Goal: Information Seeking & Learning: Learn about a topic

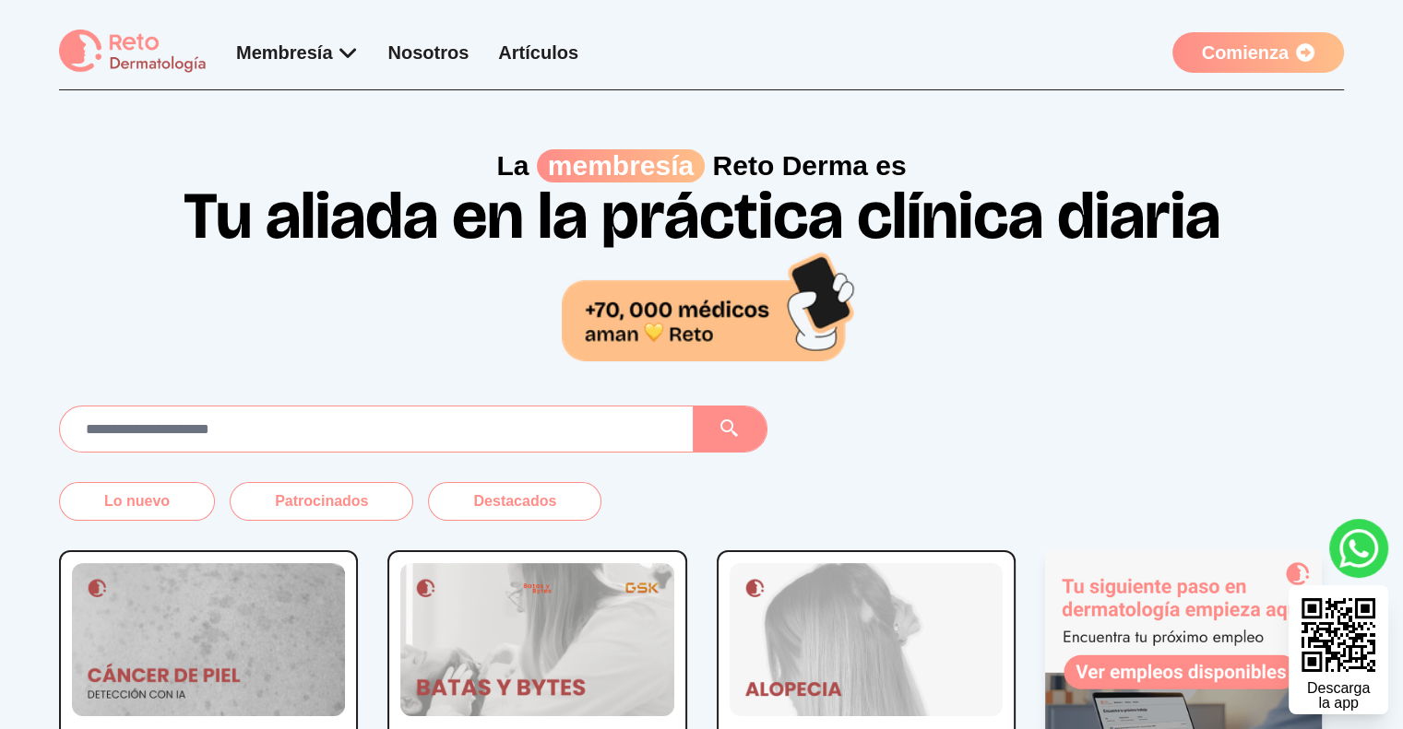
click at [1250, 49] on link "Comienza" at bounding box center [1258, 52] width 172 height 41
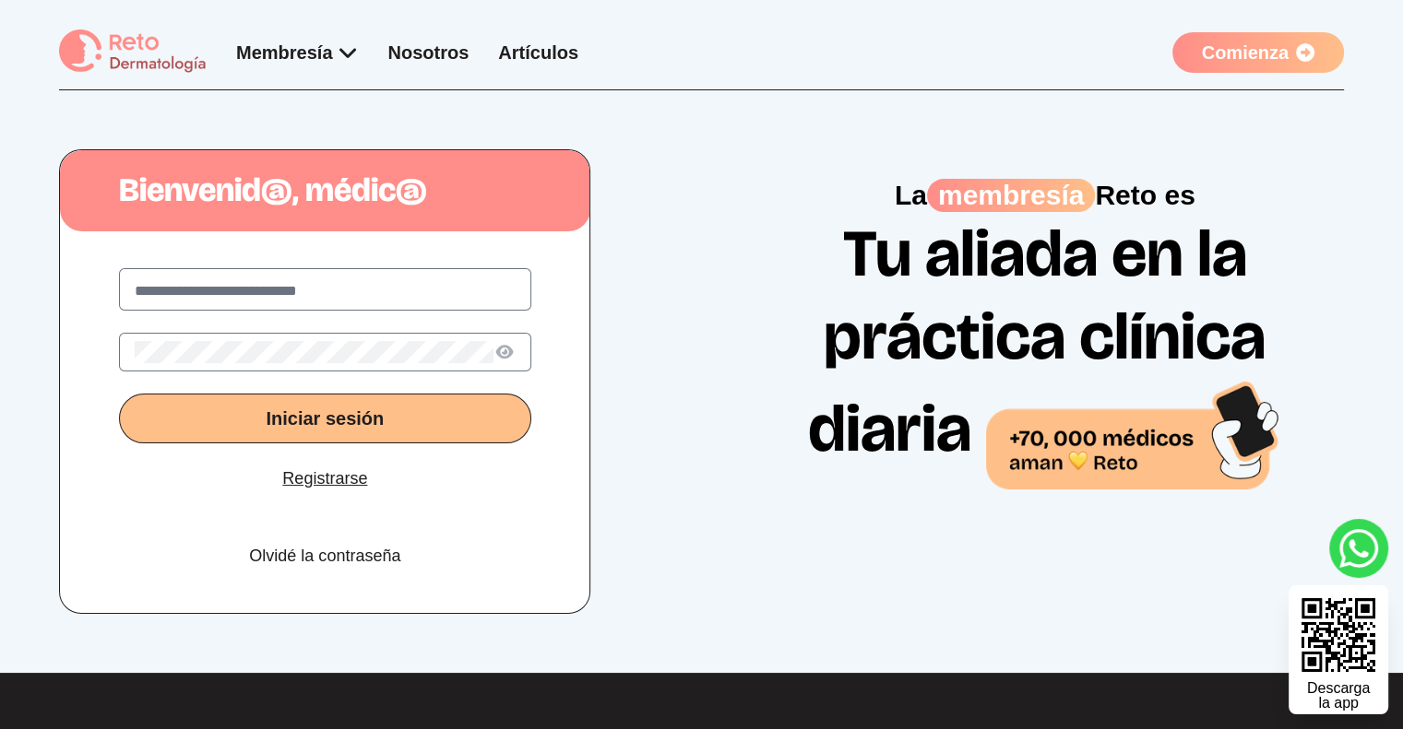
click at [317, 480] on link "Registrarse" at bounding box center [324, 479] width 85 height 26
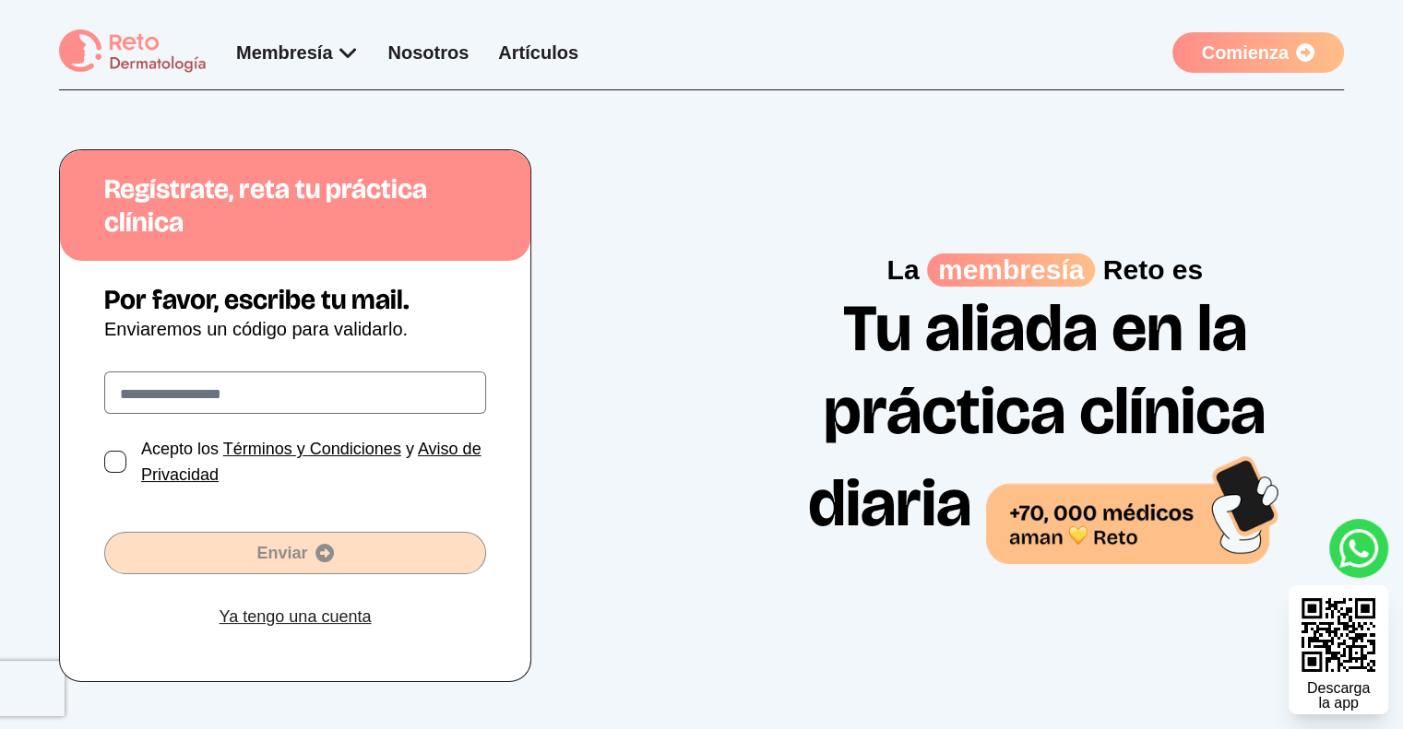
click at [293, 401] on input "text" at bounding box center [295, 395] width 350 height 22
type input "**********"
click at [120, 471] on div at bounding box center [115, 462] width 22 height 22
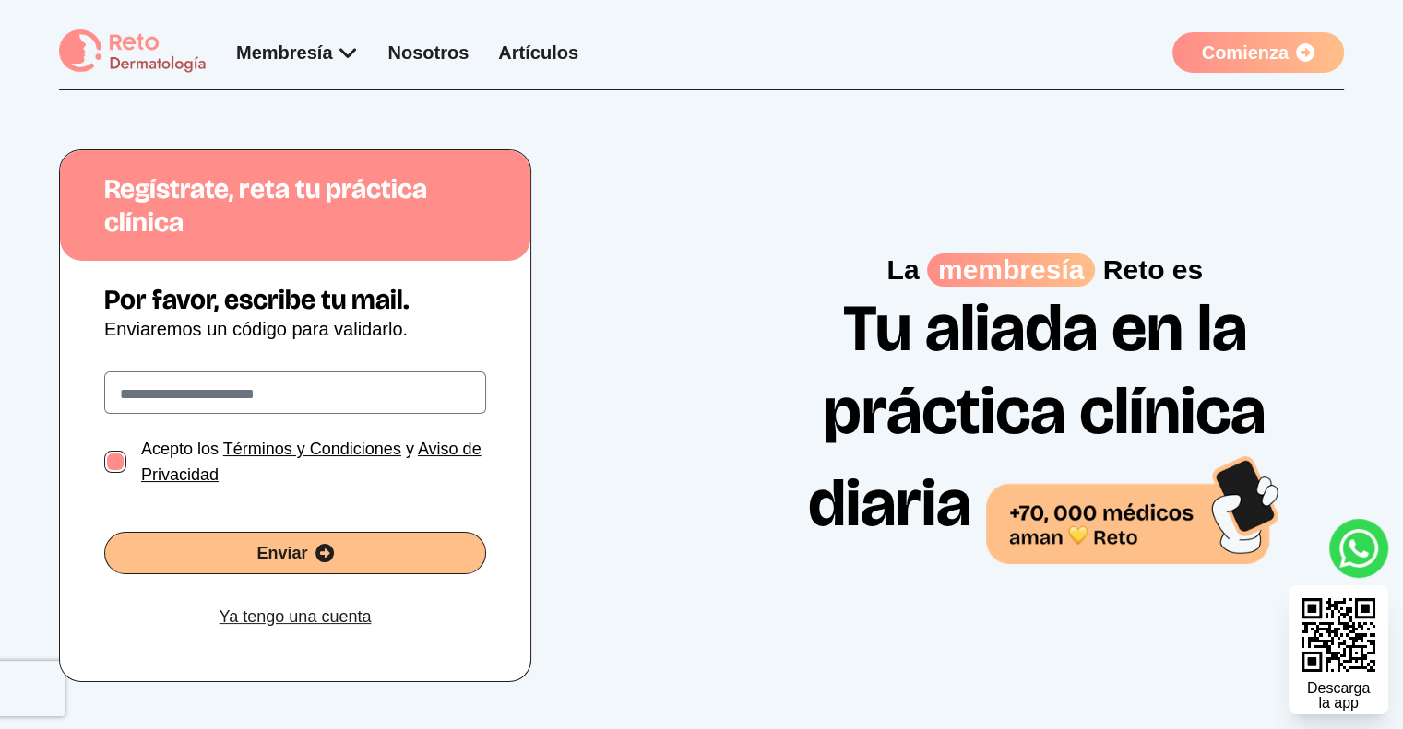
click at [161, 545] on span "Enviar" at bounding box center [295, 553] width 380 height 26
click at [1258, 55] on link "Comienza" at bounding box center [1258, 52] width 172 height 41
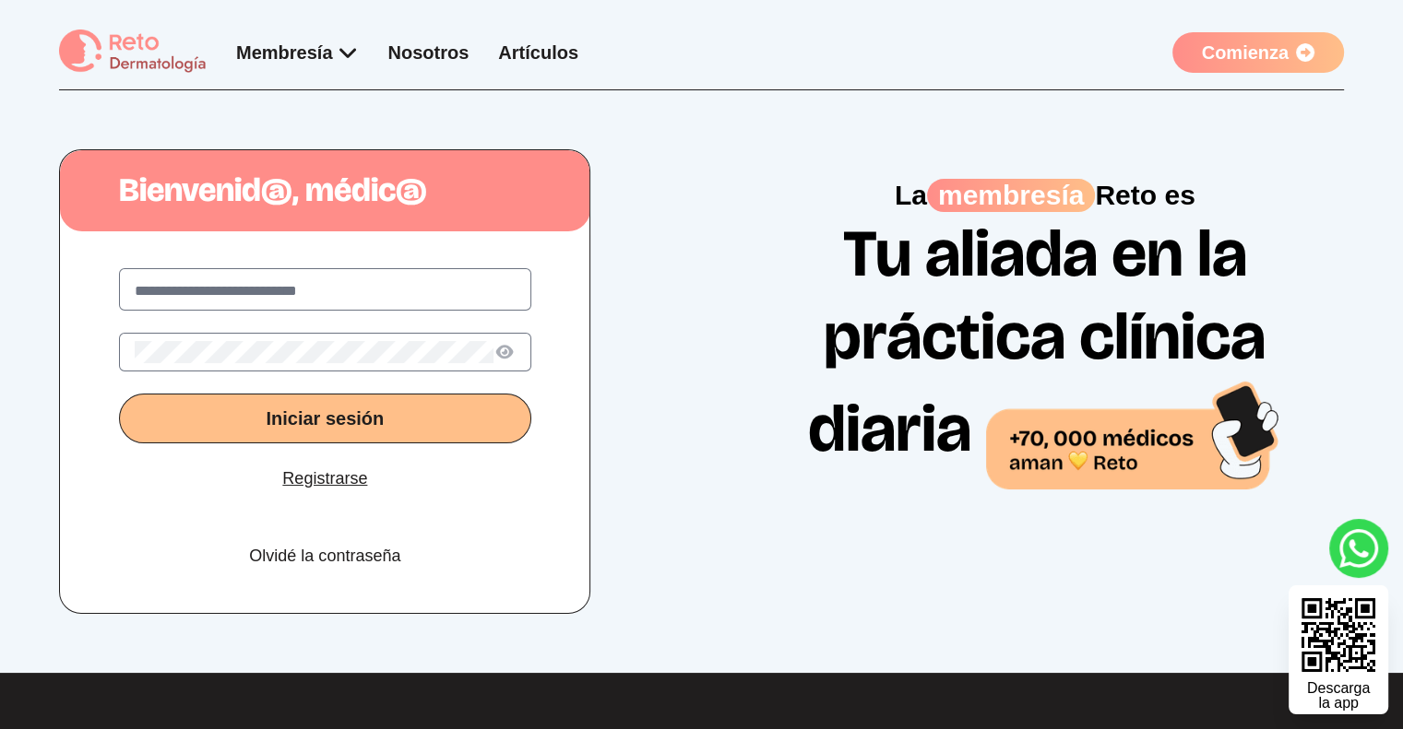
click at [380, 280] on input "text" at bounding box center [325, 291] width 381 height 22
type input "**********"
click at [326, 409] on span "Iniciar sesión" at bounding box center [325, 419] width 118 height 20
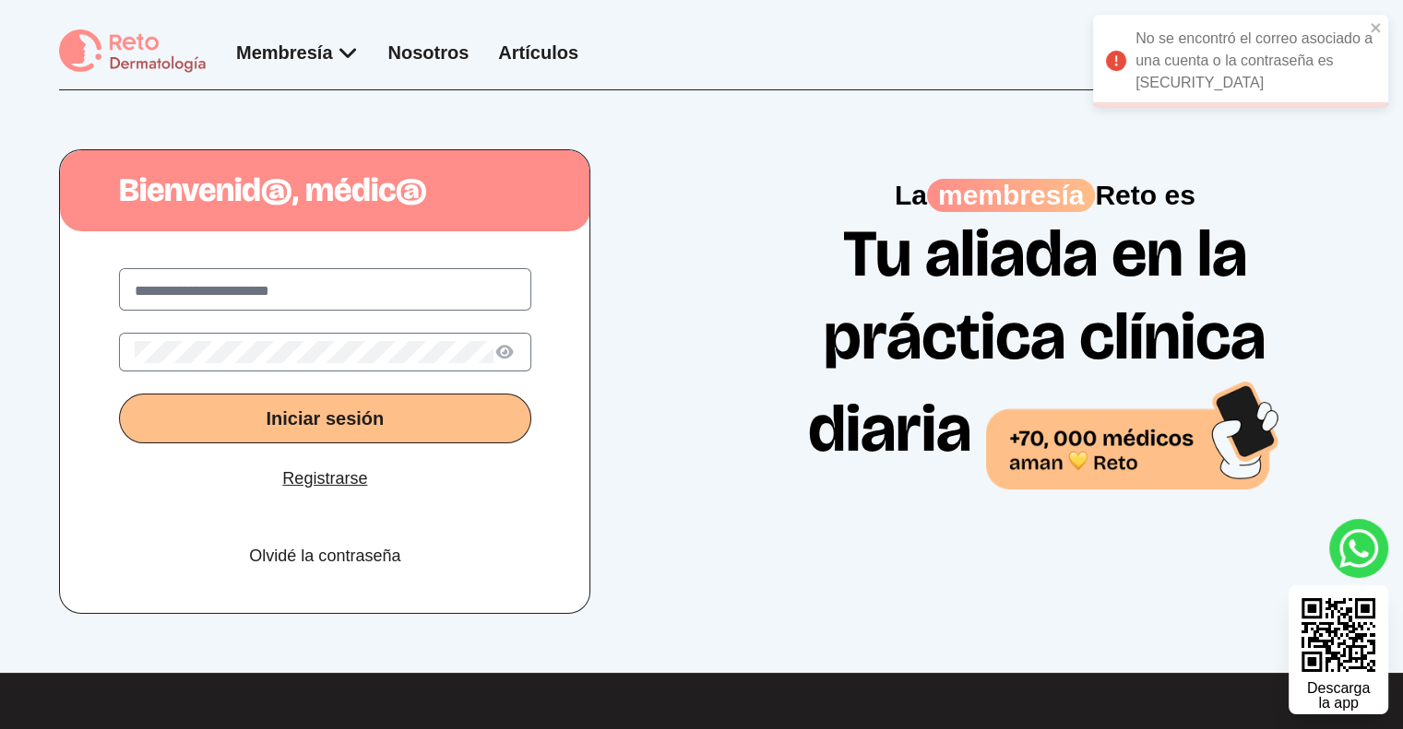
click at [306, 470] on link "Registrarse" at bounding box center [324, 479] width 85 height 26
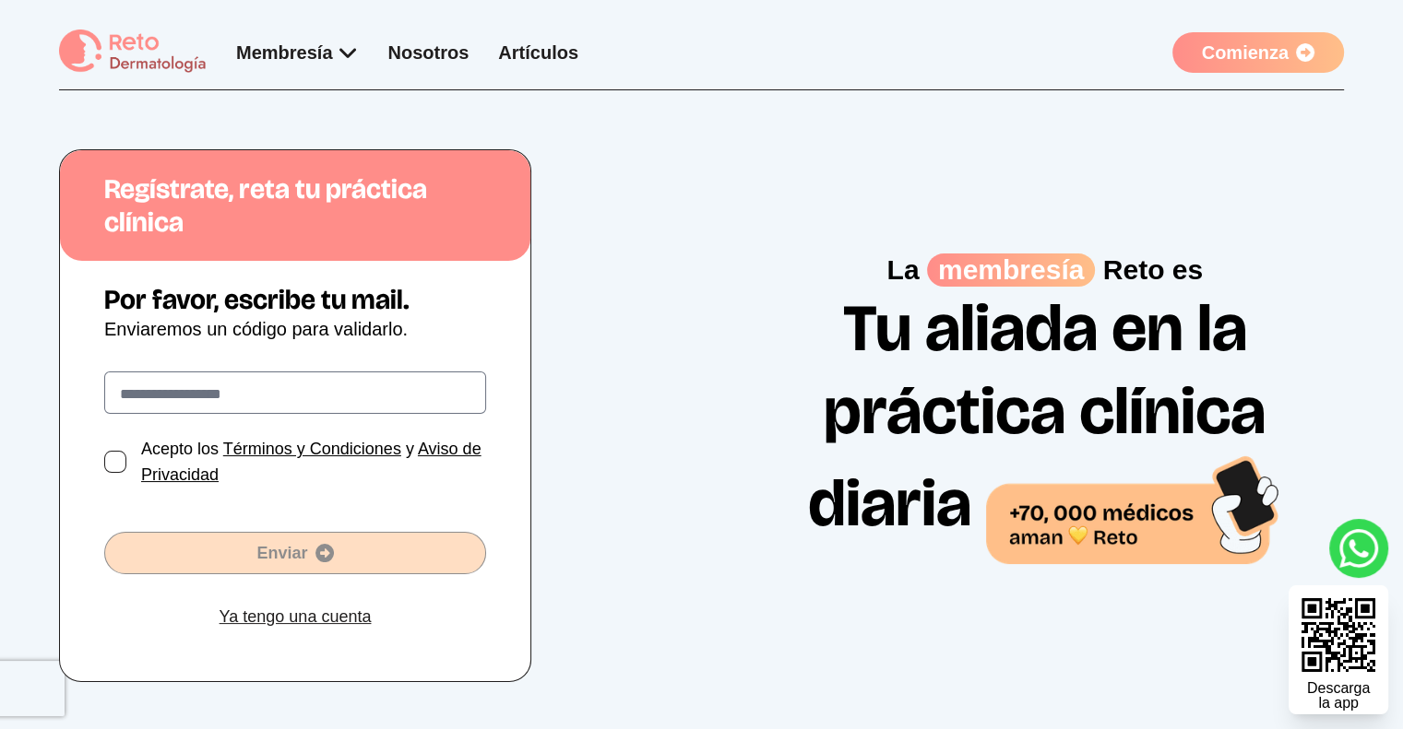
click at [349, 409] on label at bounding box center [295, 393] width 382 height 42
click at [349, 406] on input "text" at bounding box center [295, 395] width 350 height 22
click at [347, 406] on label at bounding box center [295, 393] width 382 height 42
click at [347, 406] on input "text" at bounding box center [295, 395] width 350 height 22
click at [310, 398] on input "text" at bounding box center [295, 395] width 350 height 22
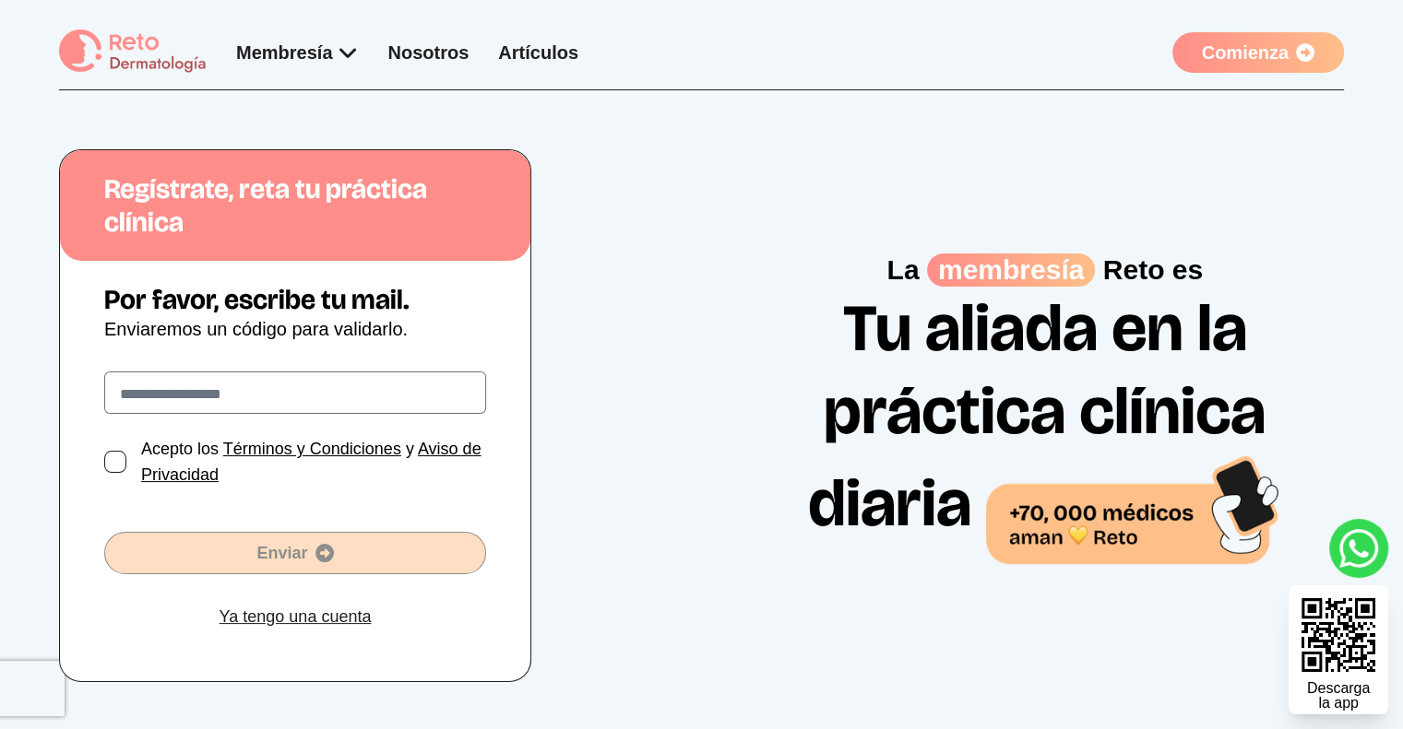
paste input "**********"
type input "**********"
click at [104, 464] on div at bounding box center [115, 462] width 22 height 22
click at [191, 583] on div "**********" at bounding box center [295, 471] width 470 height 421
click at [267, 622] on link "Ya tengo una cuenta" at bounding box center [295, 617] width 152 height 26
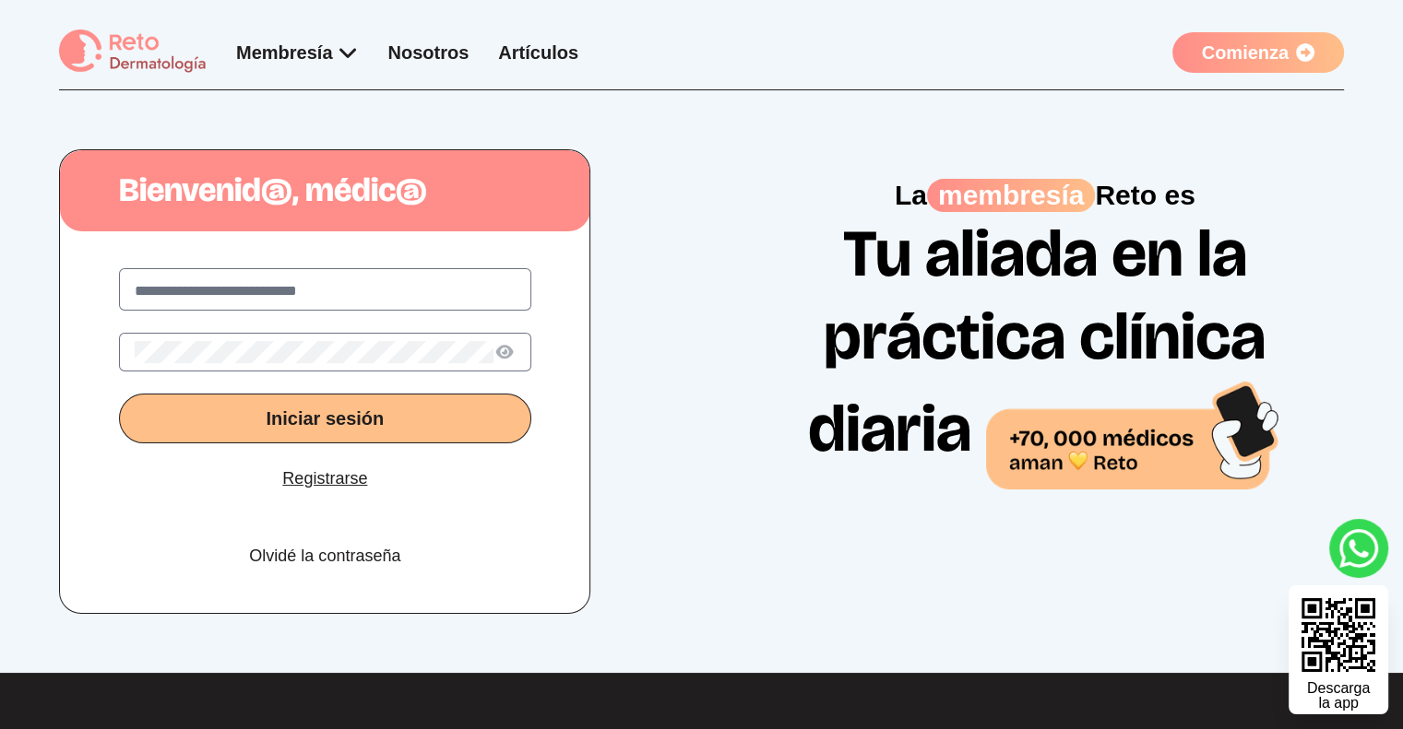
click at [272, 287] on input "text" at bounding box center [325, 291] width 381 height 22
paste input "**********"
type input "**********"
click at [322, 543] on link "Olvidé la contraseña" at bounding box center [324, 556] width 151 height 26
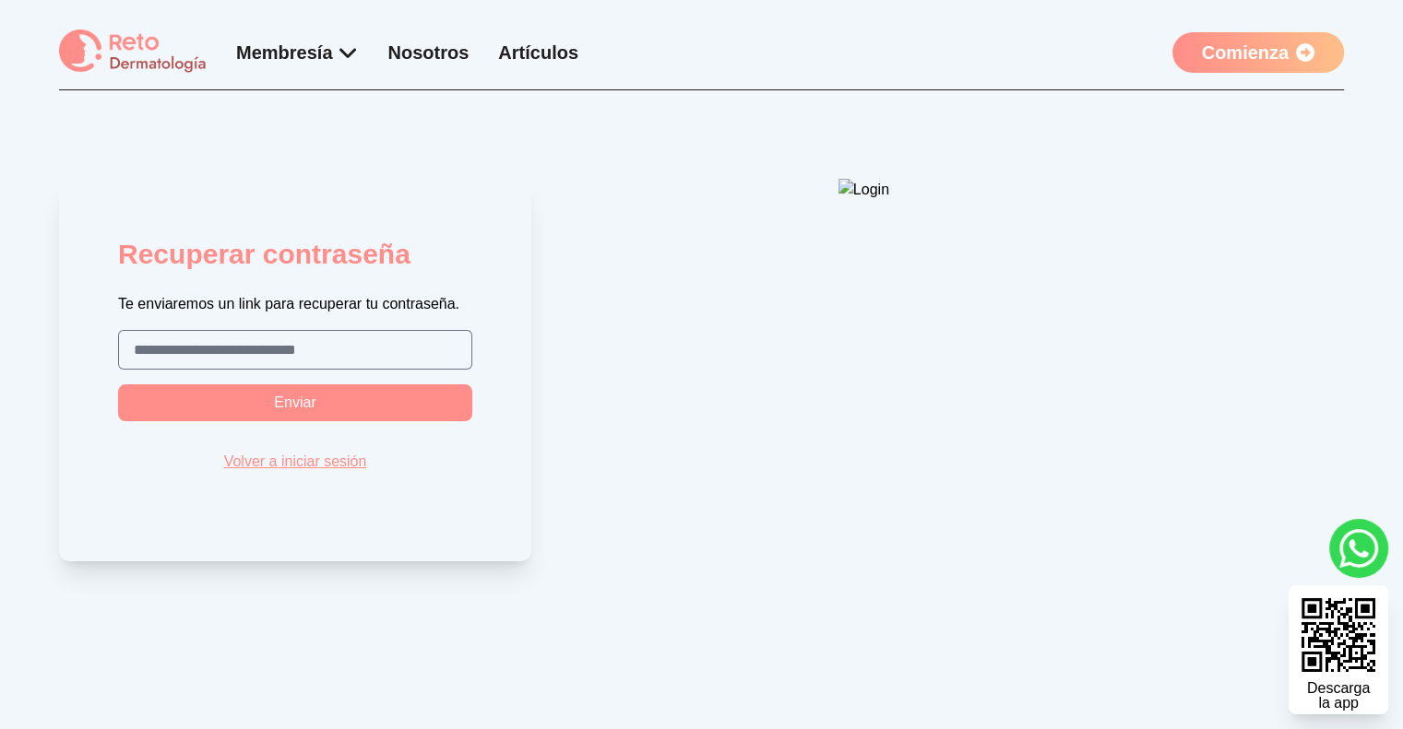
click at [265, 342] on input "text" at bounding box center [295, 350] width 323 height 22
click at [332, 346] on input "text" at bounding box center [295, 350] width 323 height 22
type input "**********"
click at [314, 395] on span "Enviar" at bounding box center [294, 403] width 41 height 16
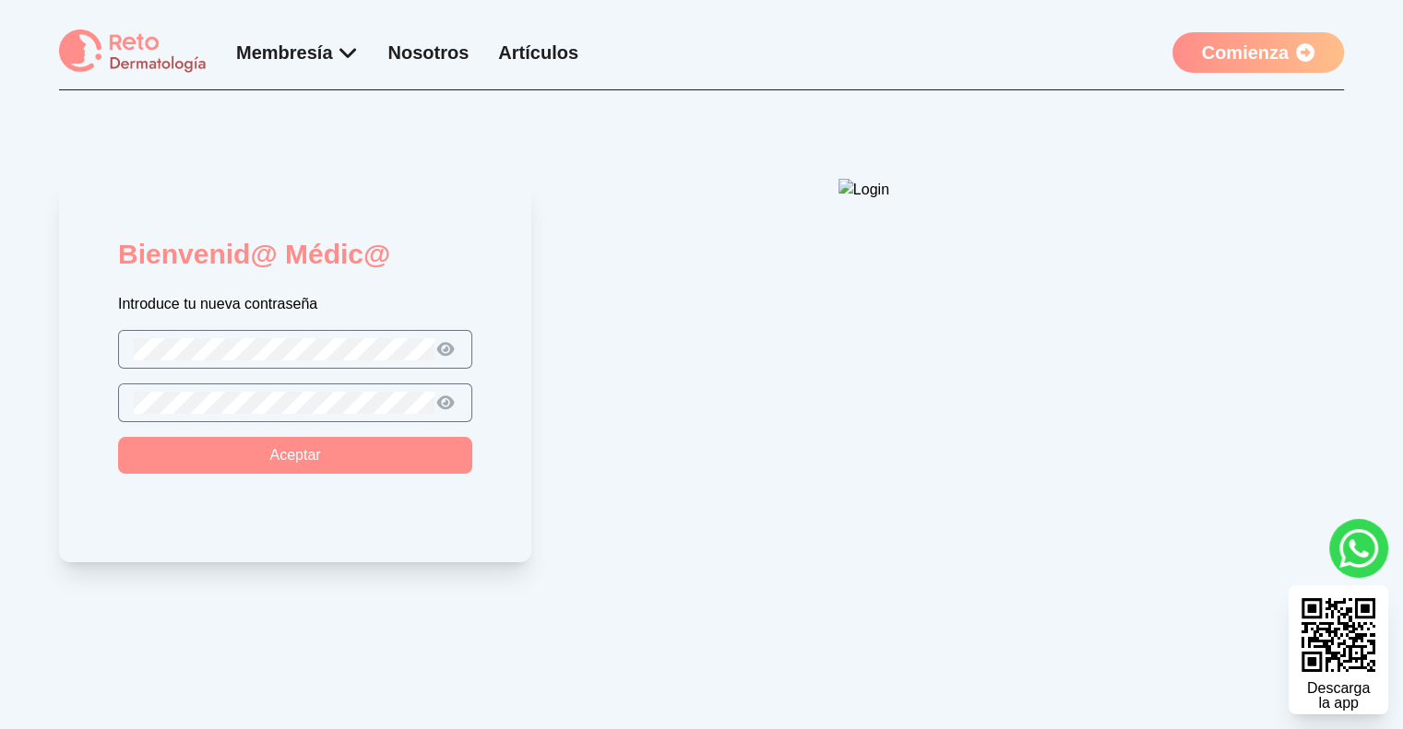
click at [301, 464] on button "Aceptar" at bounding box center [295, 455] width 354 height 37
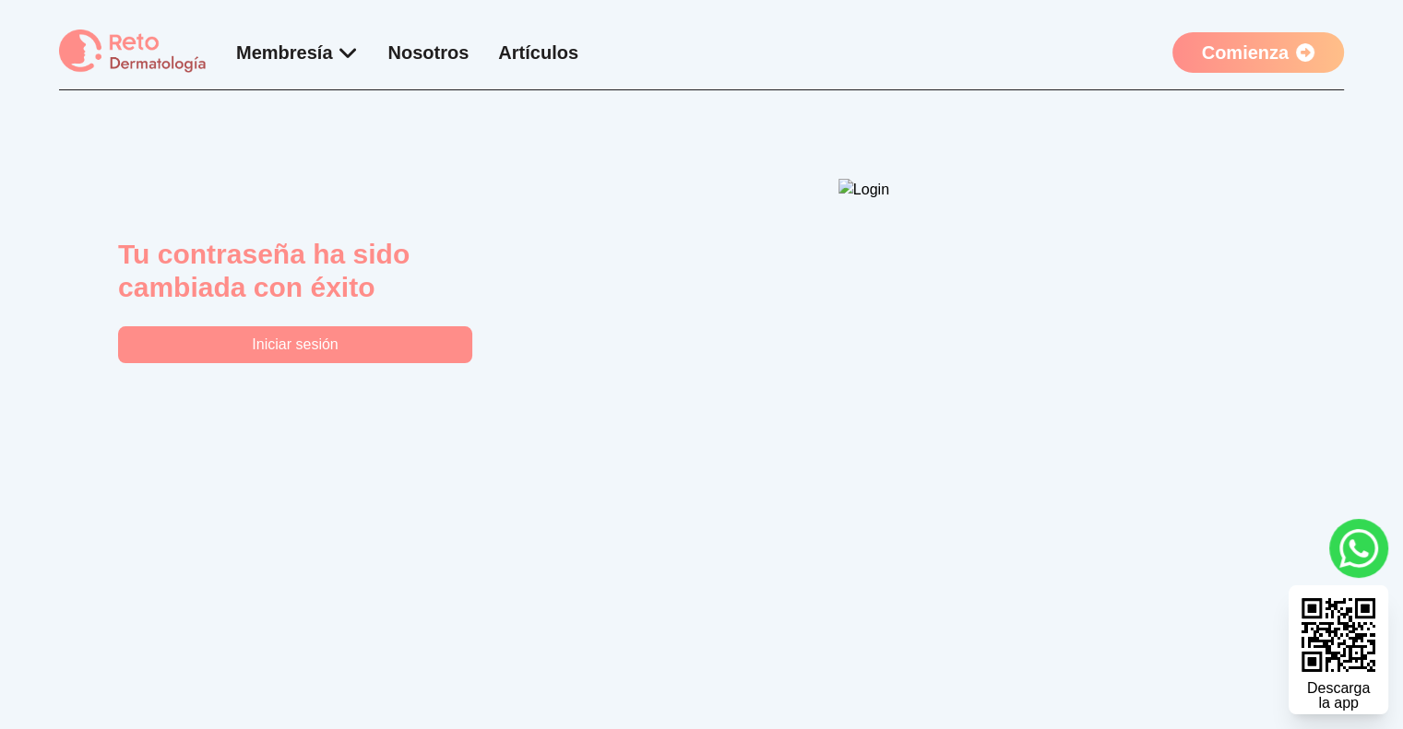
click at [1235, 53] on link "Comienza" at bounding box center [1258, 52] width 172 height 41
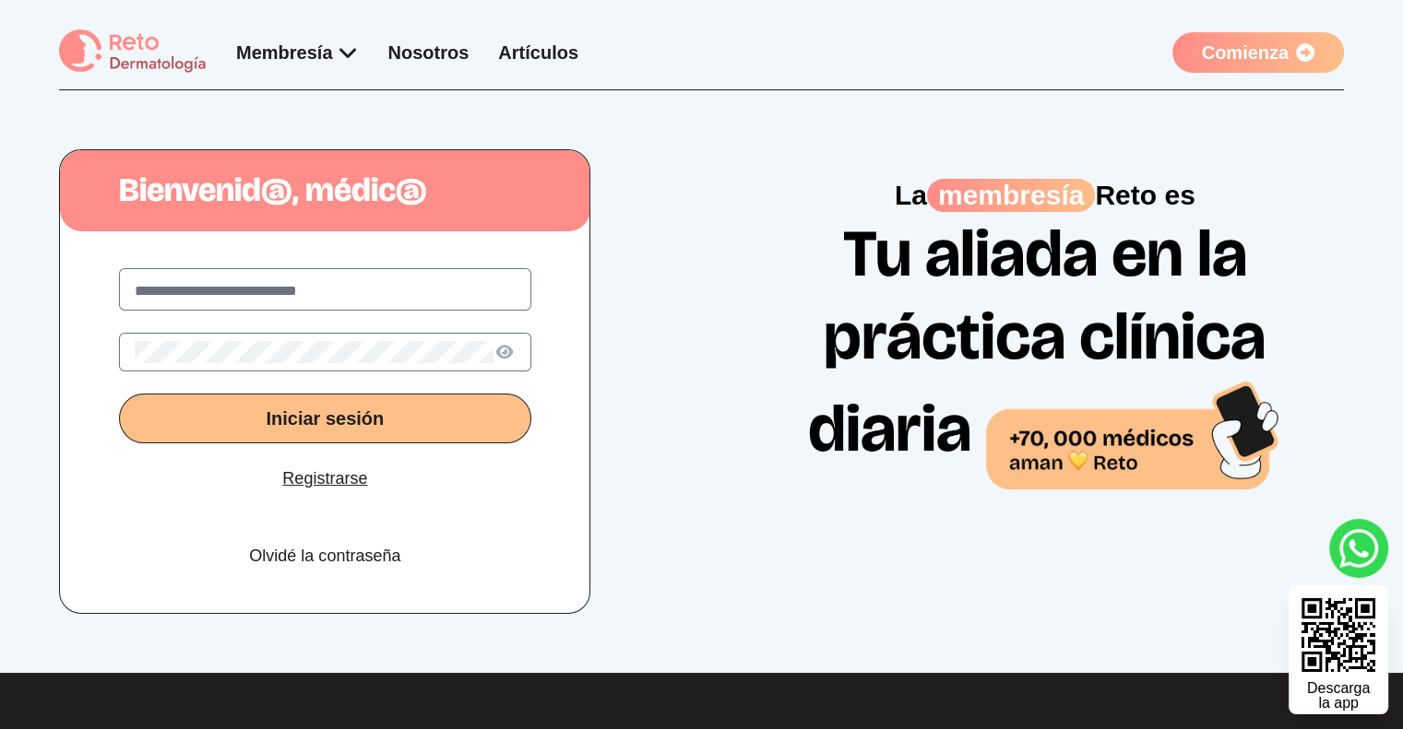
click at [418, 293] on input "text" at bounding box center [325, 291] width 381 height 22
type input "**********"
click at [387, 423] on button "Iniciar sesión" at bounding box center [325, 419] width 412 height 50
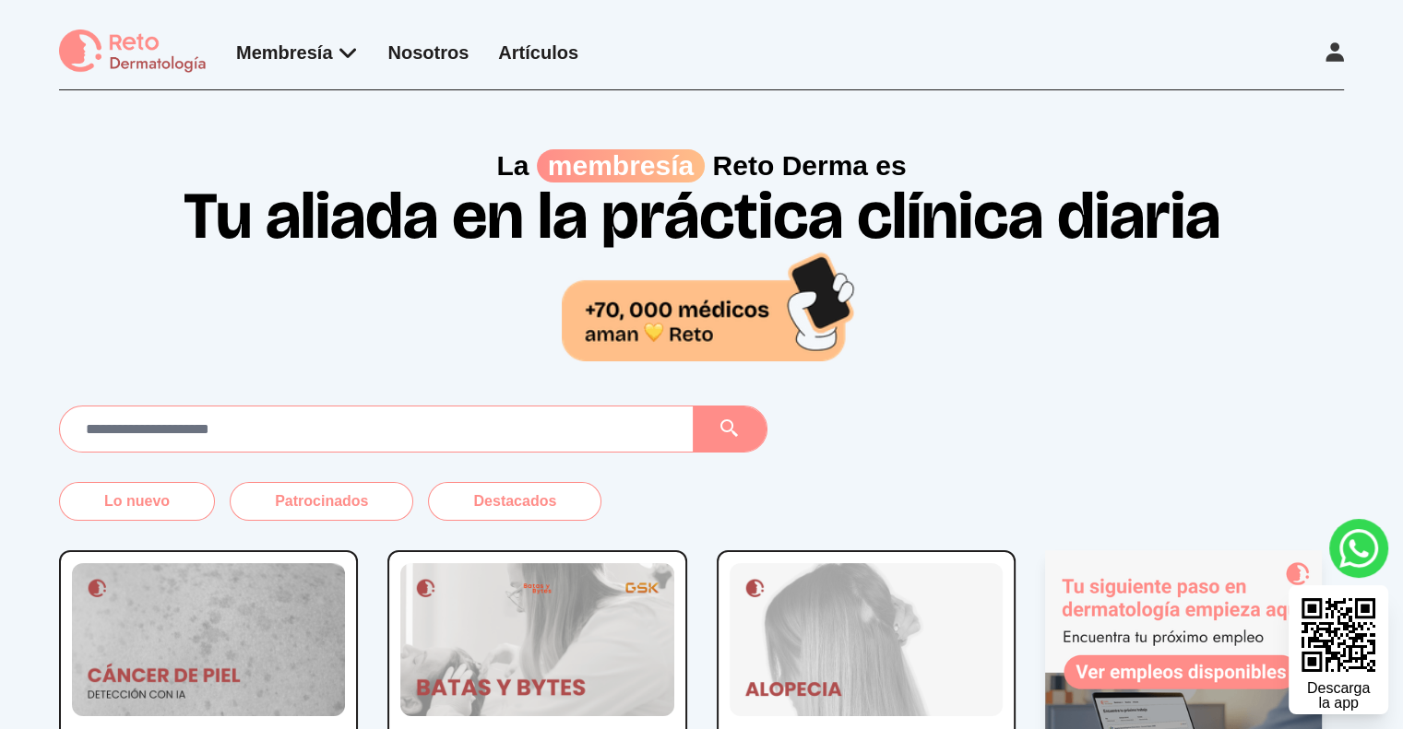
click at [409, 46] on link "Nosotros" at bounding box center [428, 52] width 81 height 20
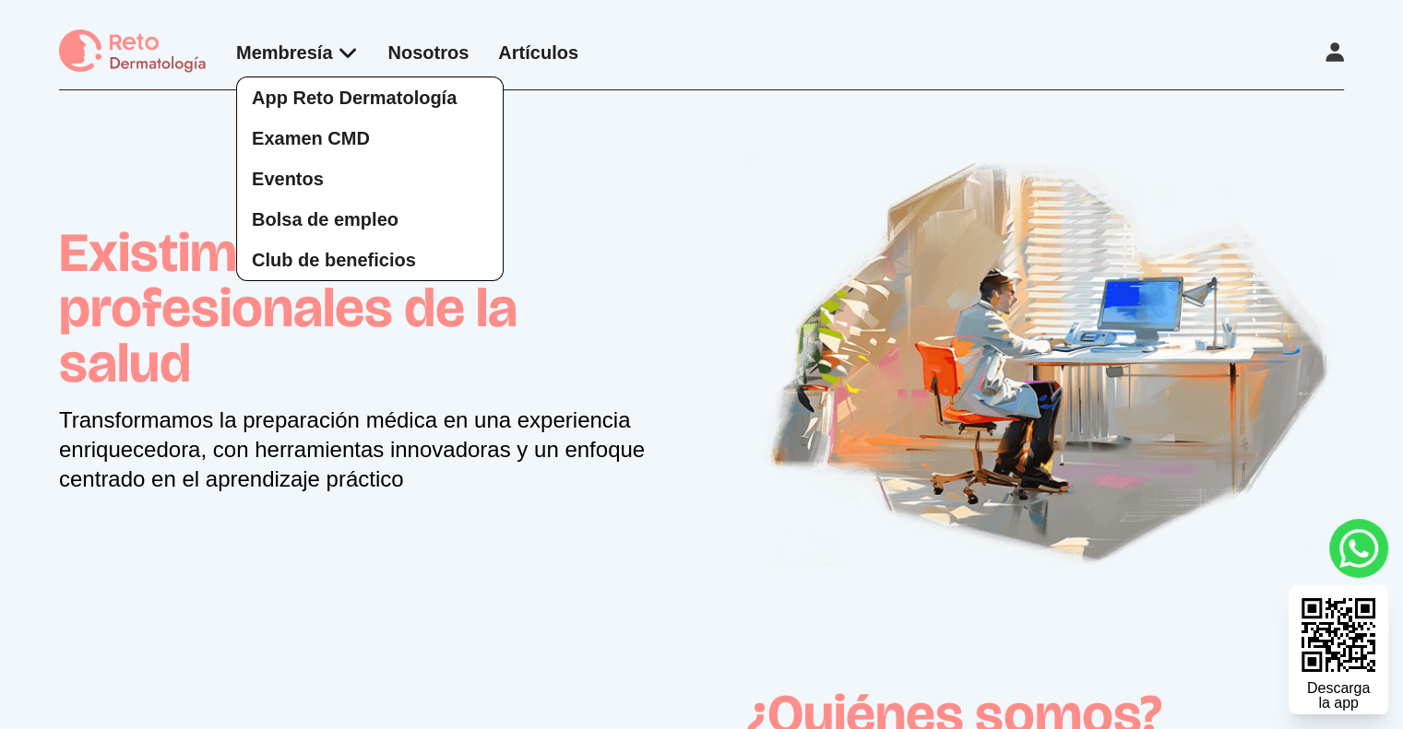
click at [338, 62] on div "App Reto Dermatología Examen CMD Eventos Bolsa de empleo Club de beneficios" at bounding box center [297, 161] width 123 height 242
click at [331, 95] on span "App Reto Dermatología" at bounding box center [354, 98] width 205 height 20
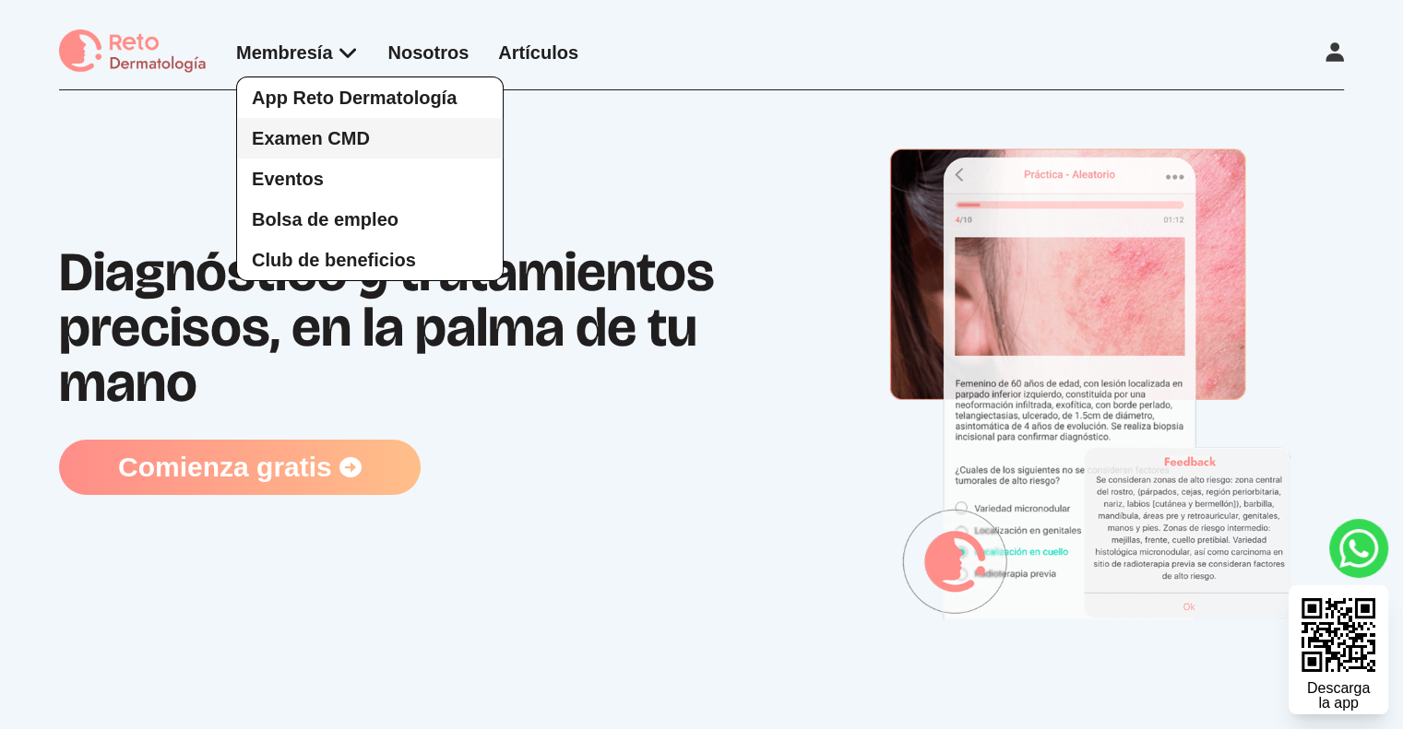
click at [320, 140] on span "Examen CMD" at bounding box center [311, 138] width 118 height 20
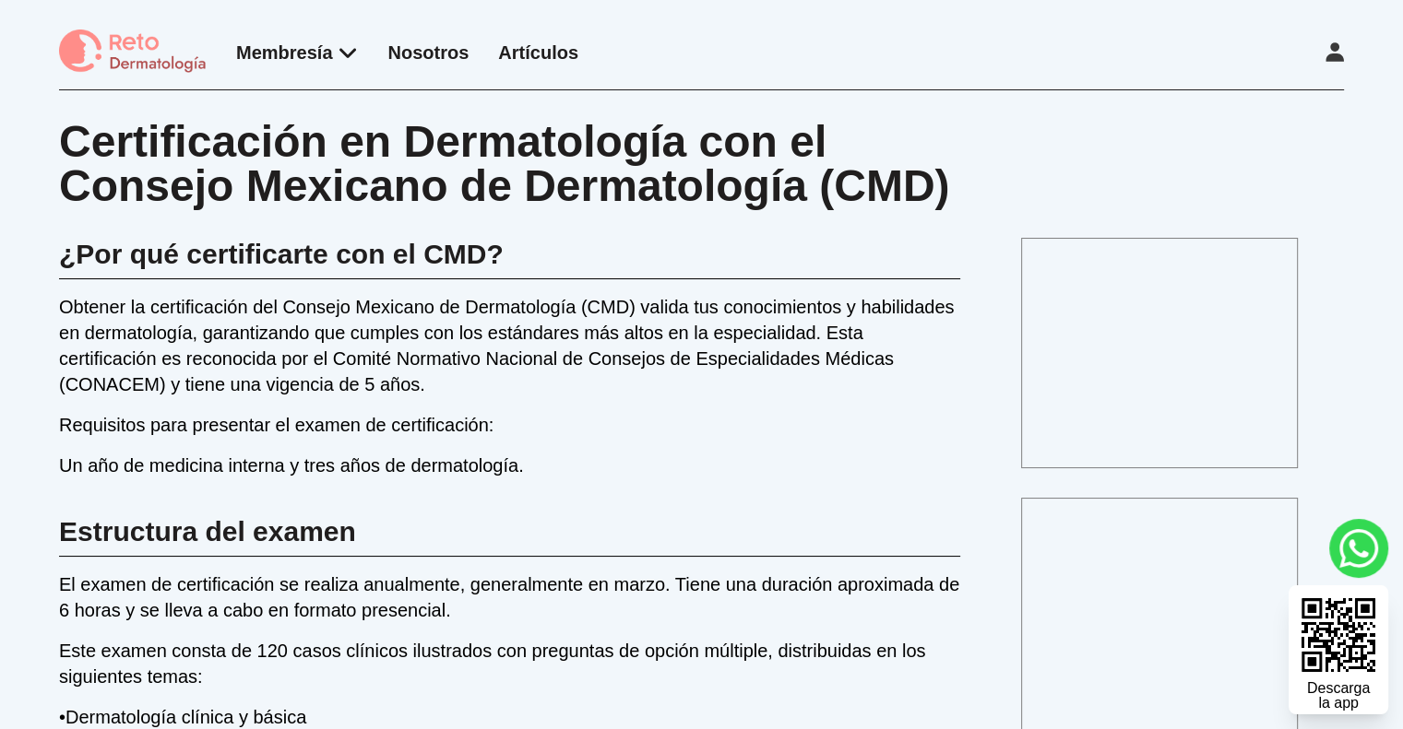
click at [515, 55] on link "Artículos" at bounding box center [538, 52] width 80 height 20
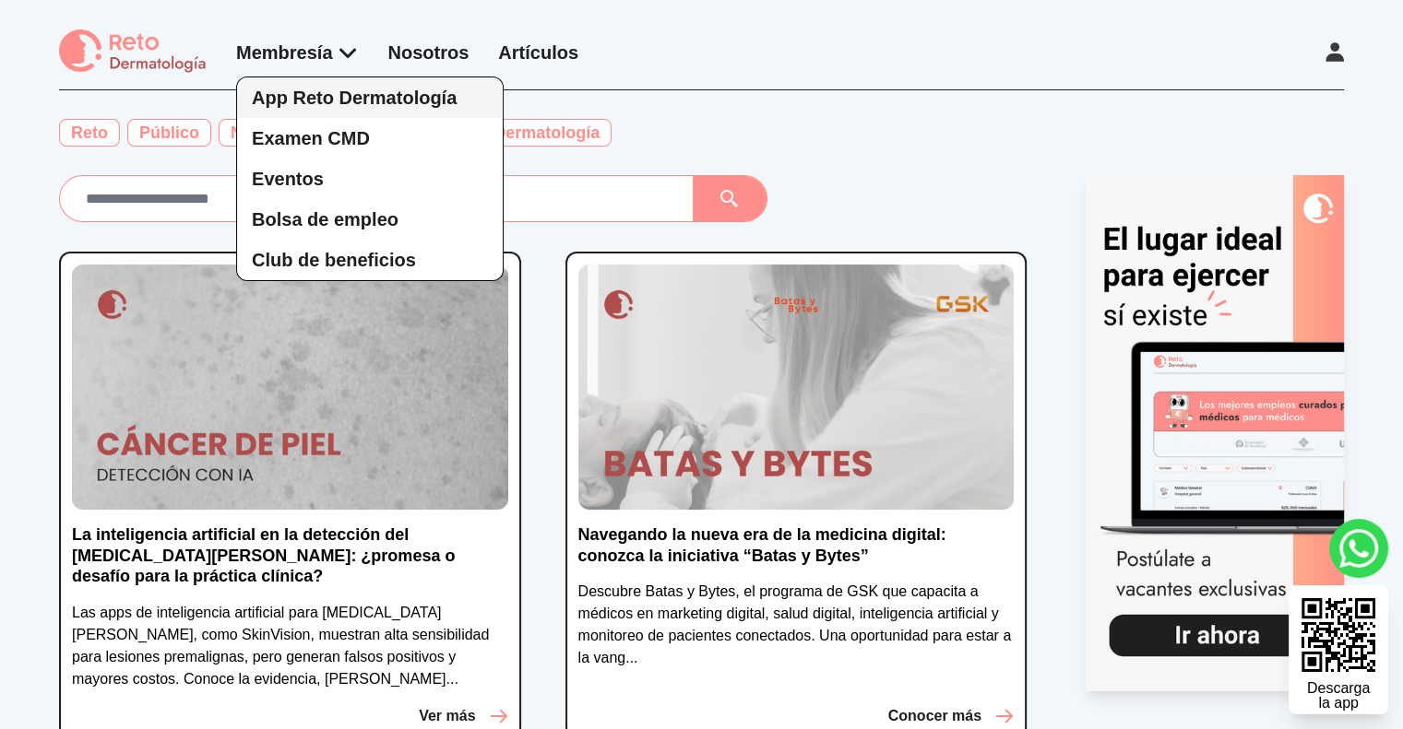
click at [284, 90] on span "App Reto Dermatología" at bounding box center [354, 98] width 205 height 20
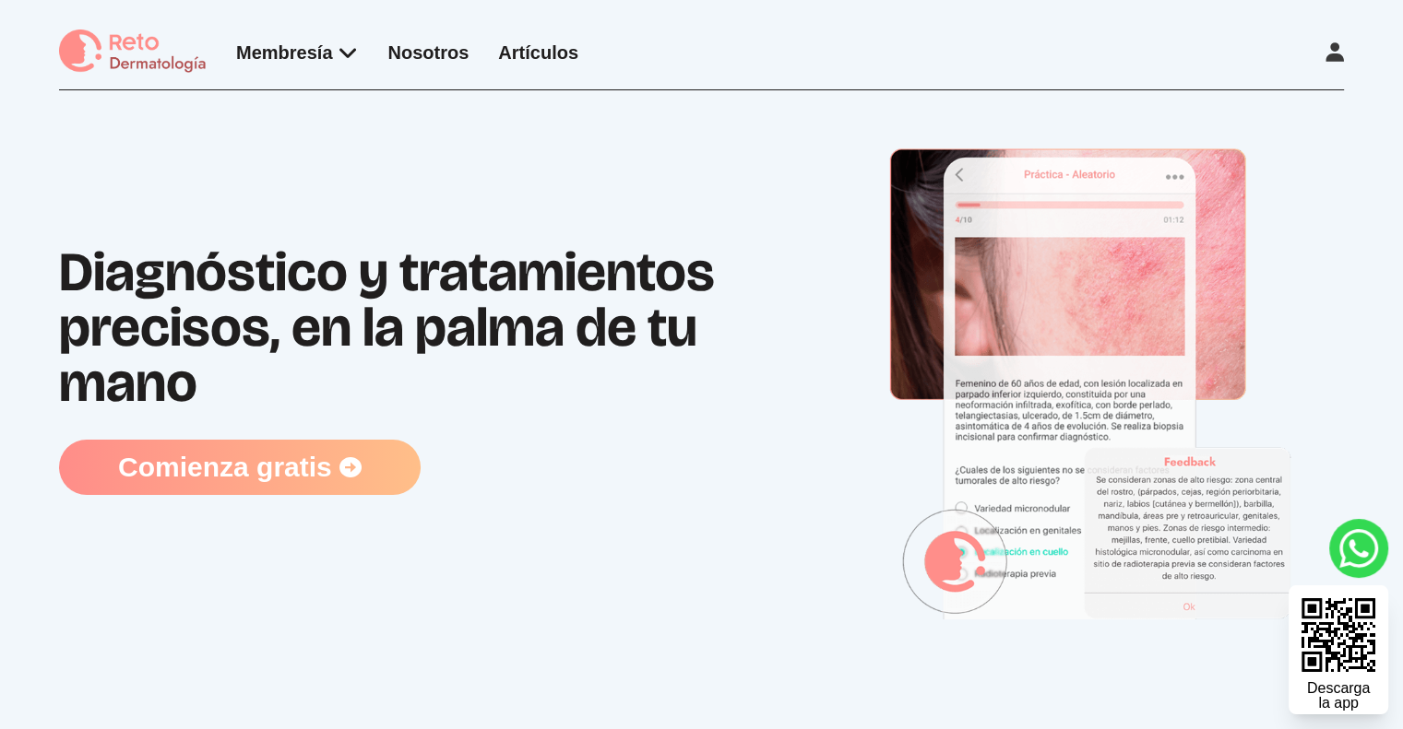
click at [339, 479] on icon at bounding box center [350, 467] width 22 height 22
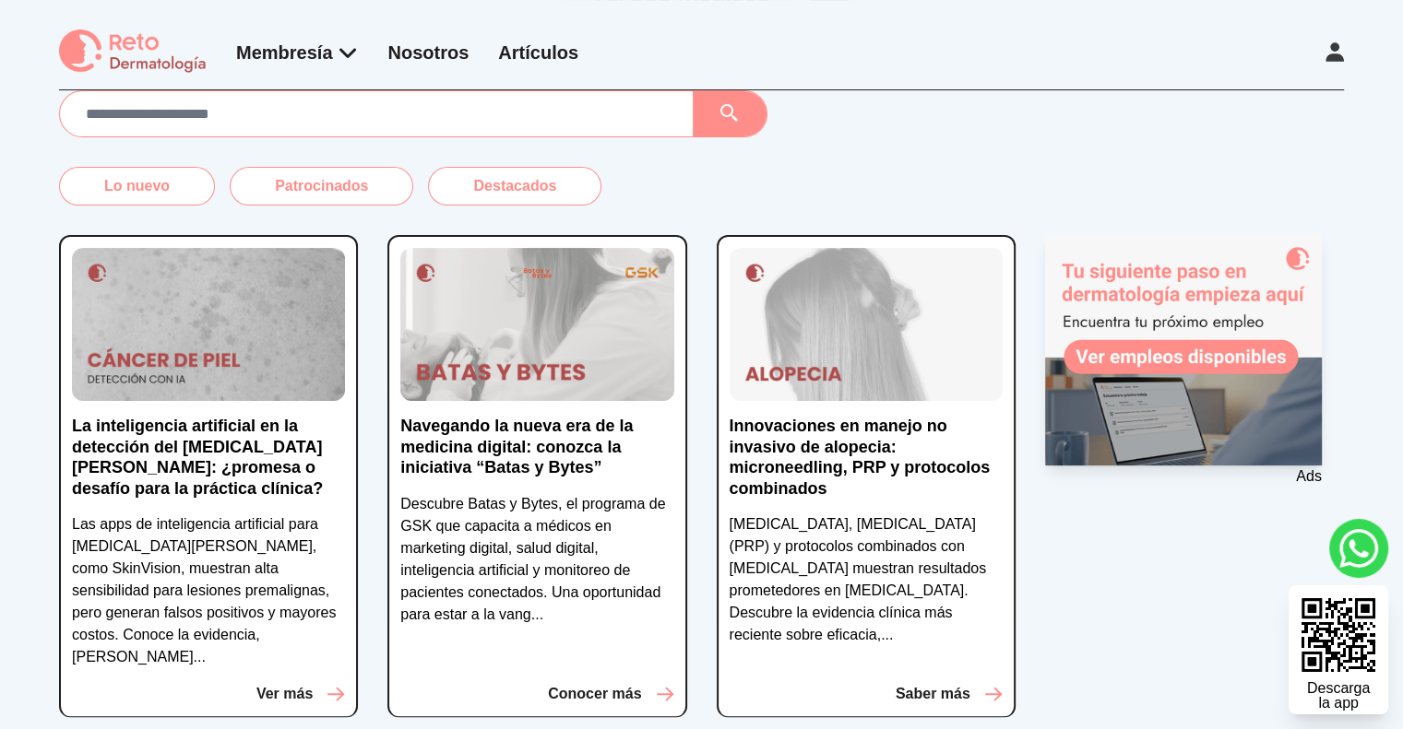
scroll to position [310, 0]
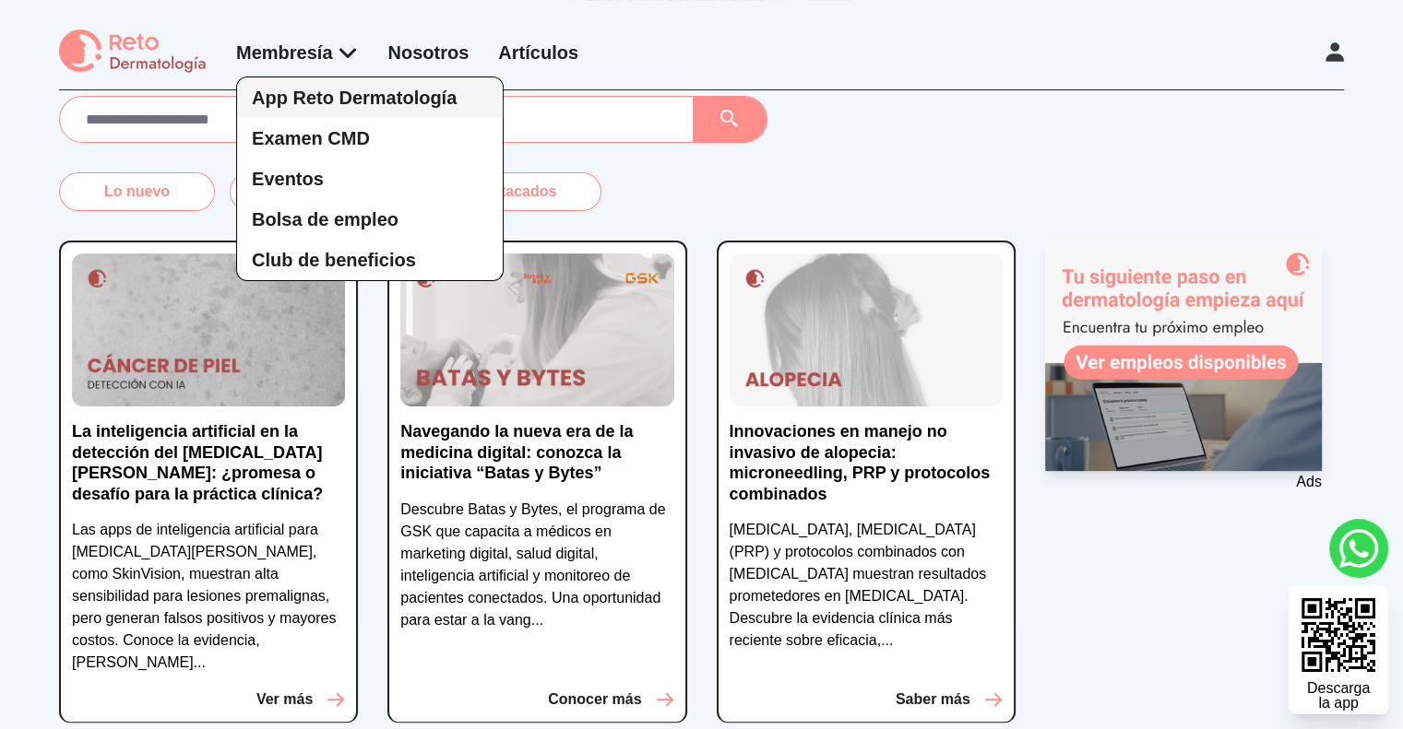
click at [343, 101] on span "App Reto Dermatología" at bounding box center [354, 98] width 205 height 20
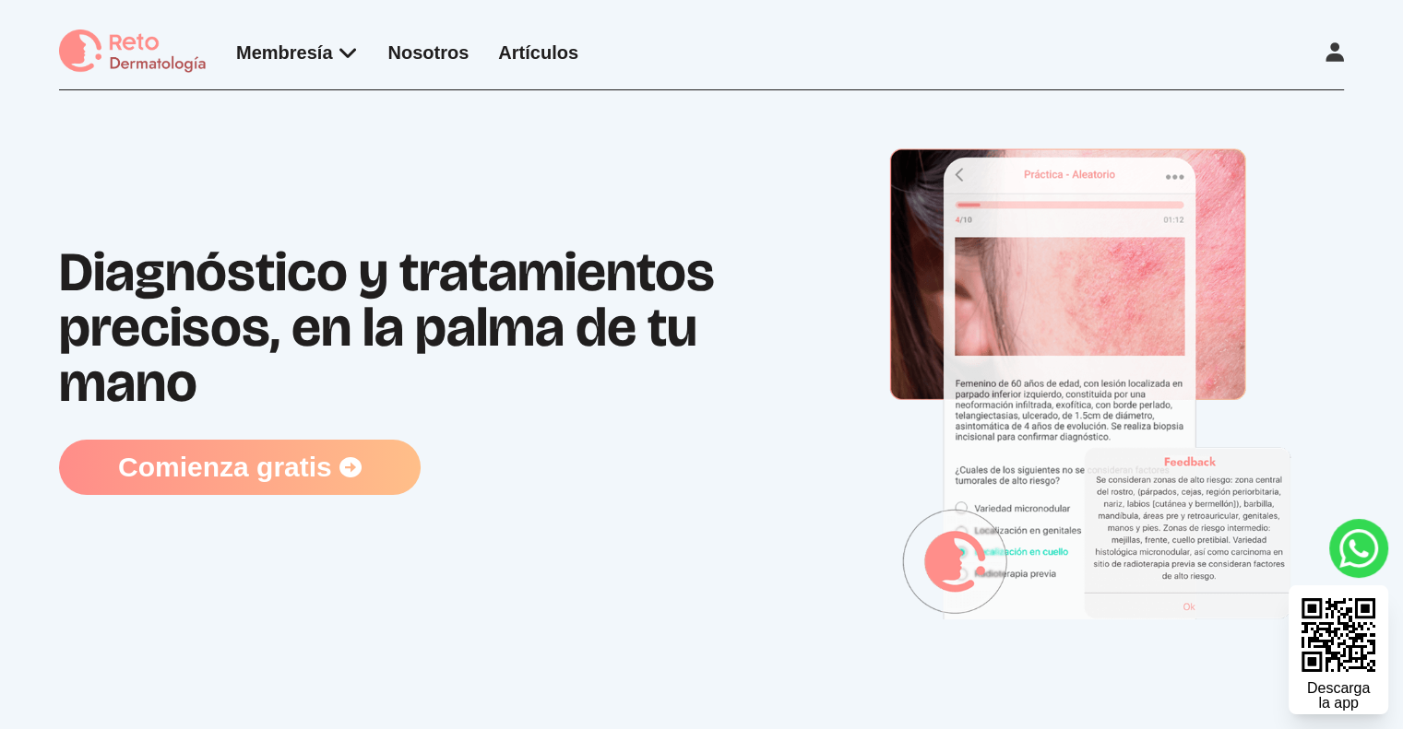
click at [268, 495] on link "Comienza gratis" at bounding box center [239, 467] width 361 height 55
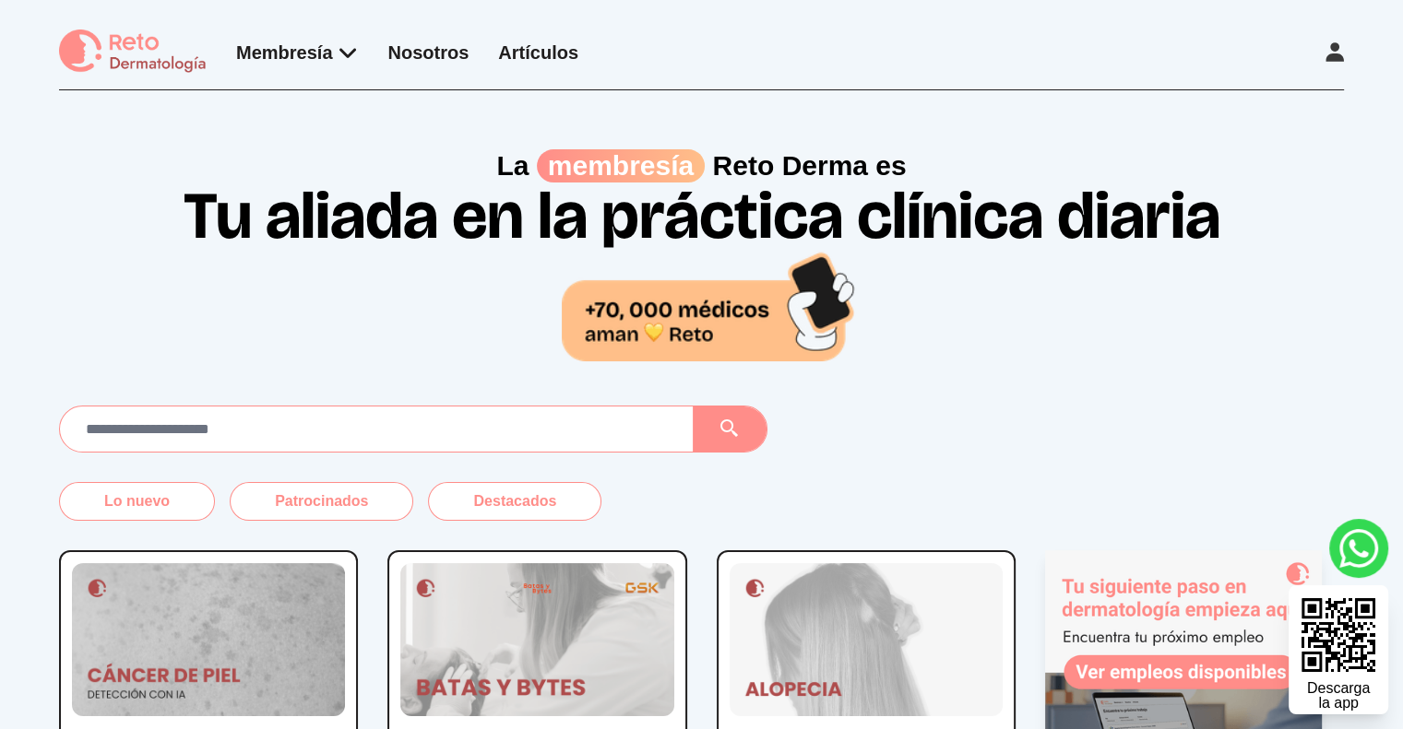
click at [553, 444] on input "text" at bounding box center [376, 429] width 603 height 30
click at [522, 521] on button "Destacados" at bounding box center [514, 501] width 173 height 39
drag, startPoint x: 1399, startPoint y: 46, endPoint x: 1416, endPoint y: 49, distance: 16.8
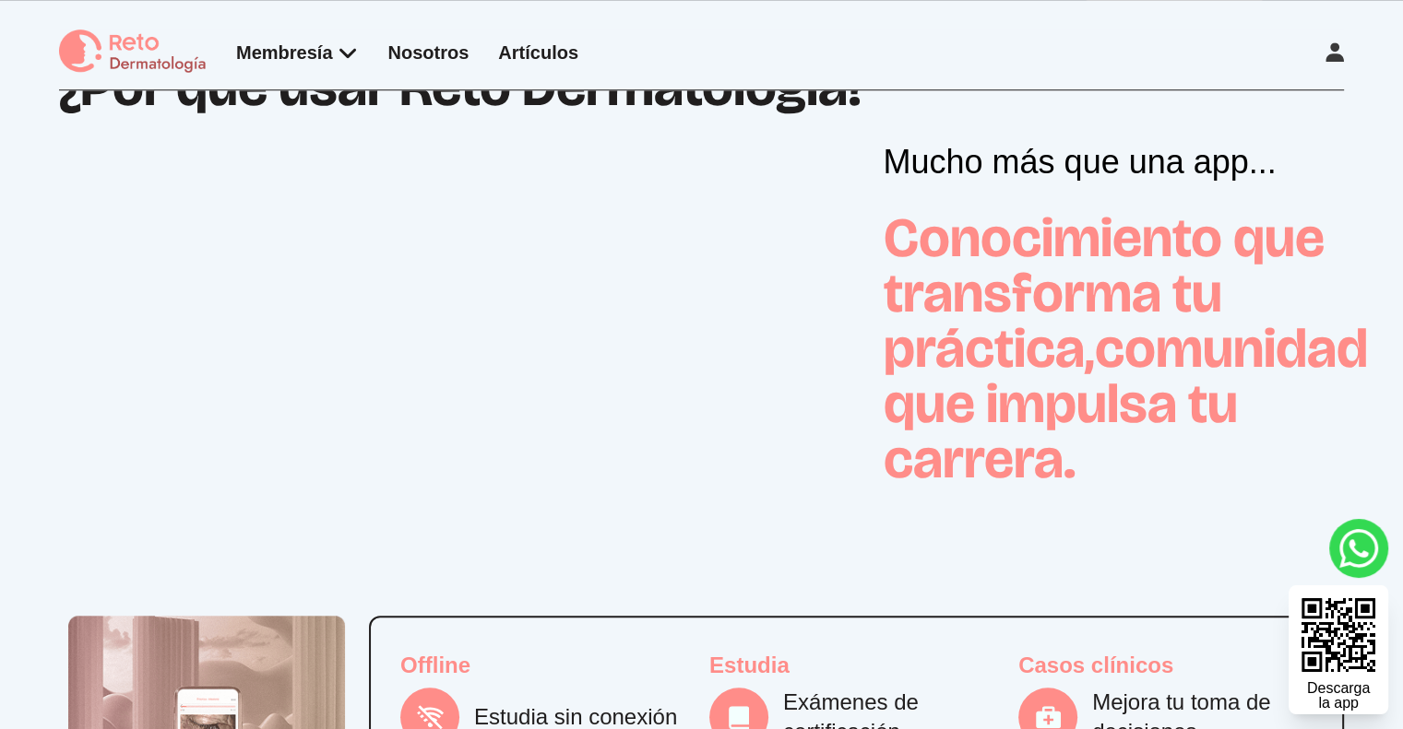
scroll to position [646, 0]
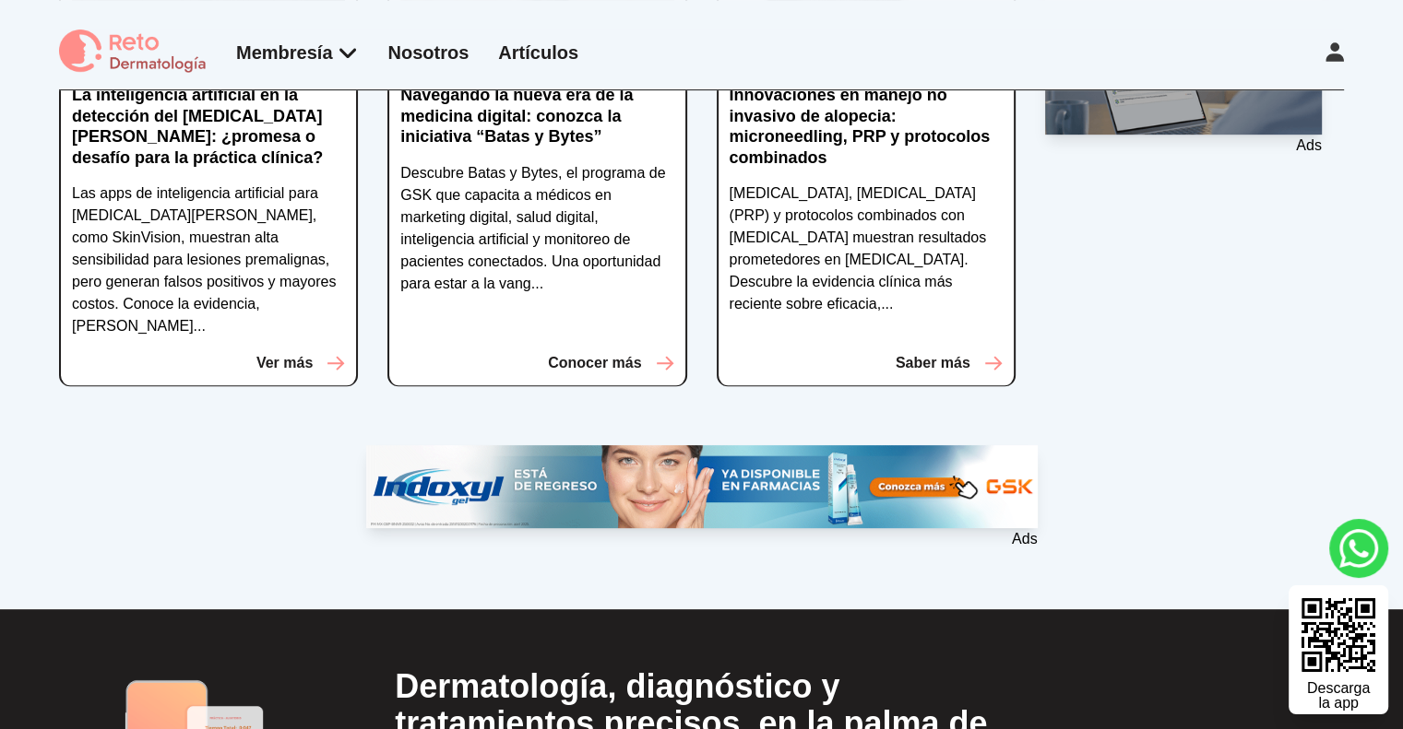
drag, startPoint x: 1354, startPoint y: 131, endPoint x: 1416, endPoint y: 136, distance: 62.0
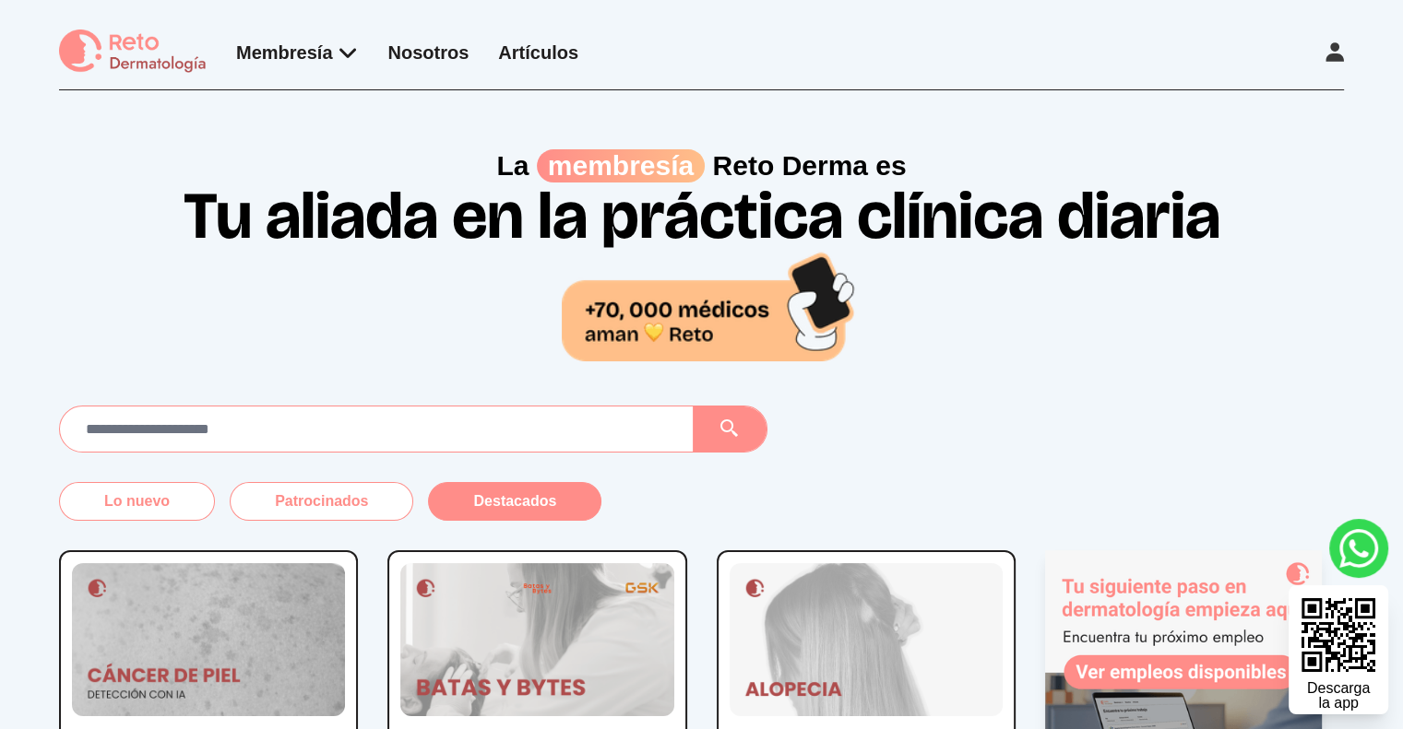
click at [494, 521] on button "Destacados" at bounding box center [514, 501] width 173 height 39
click at [275, 702] on img at bounding box center [208, 640] width 273 height 154
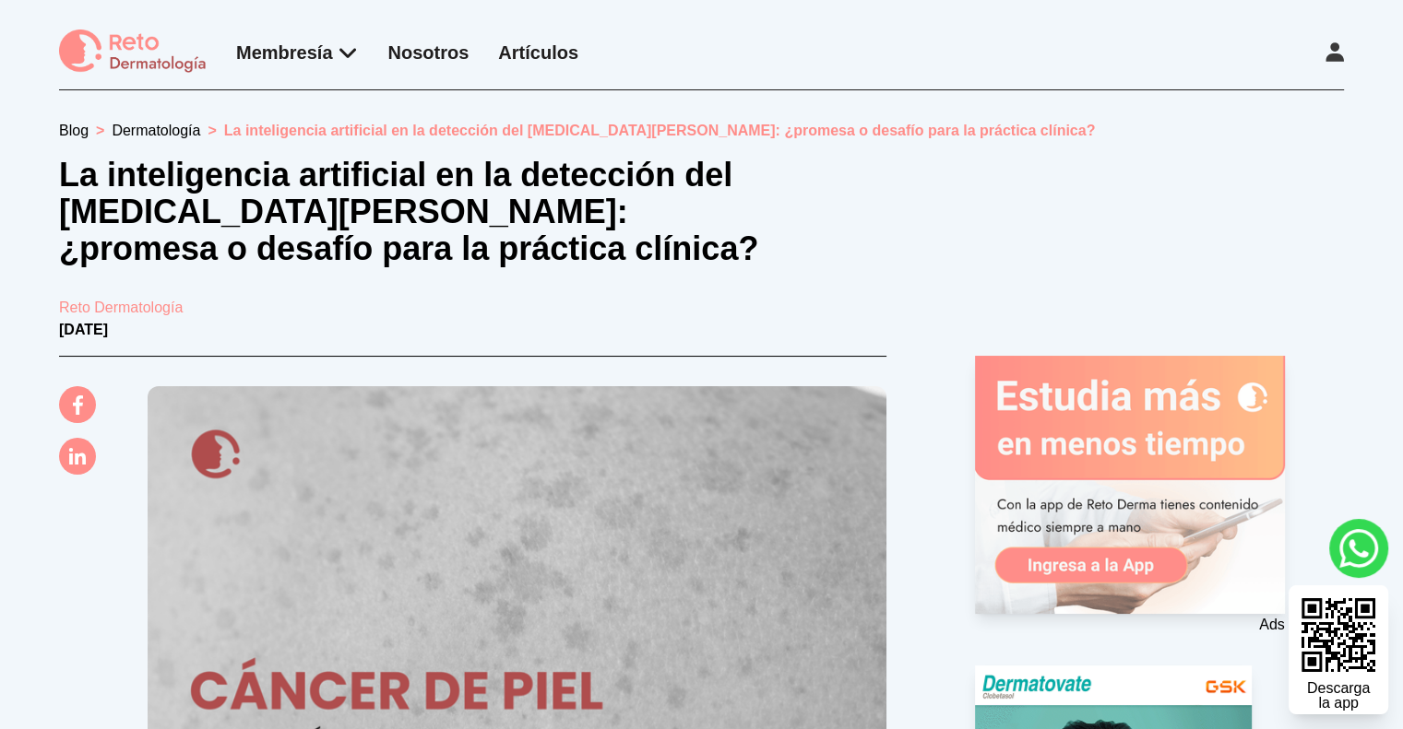
click at [275, 702] on img at bounding box center [517, 593] width 739 height 415
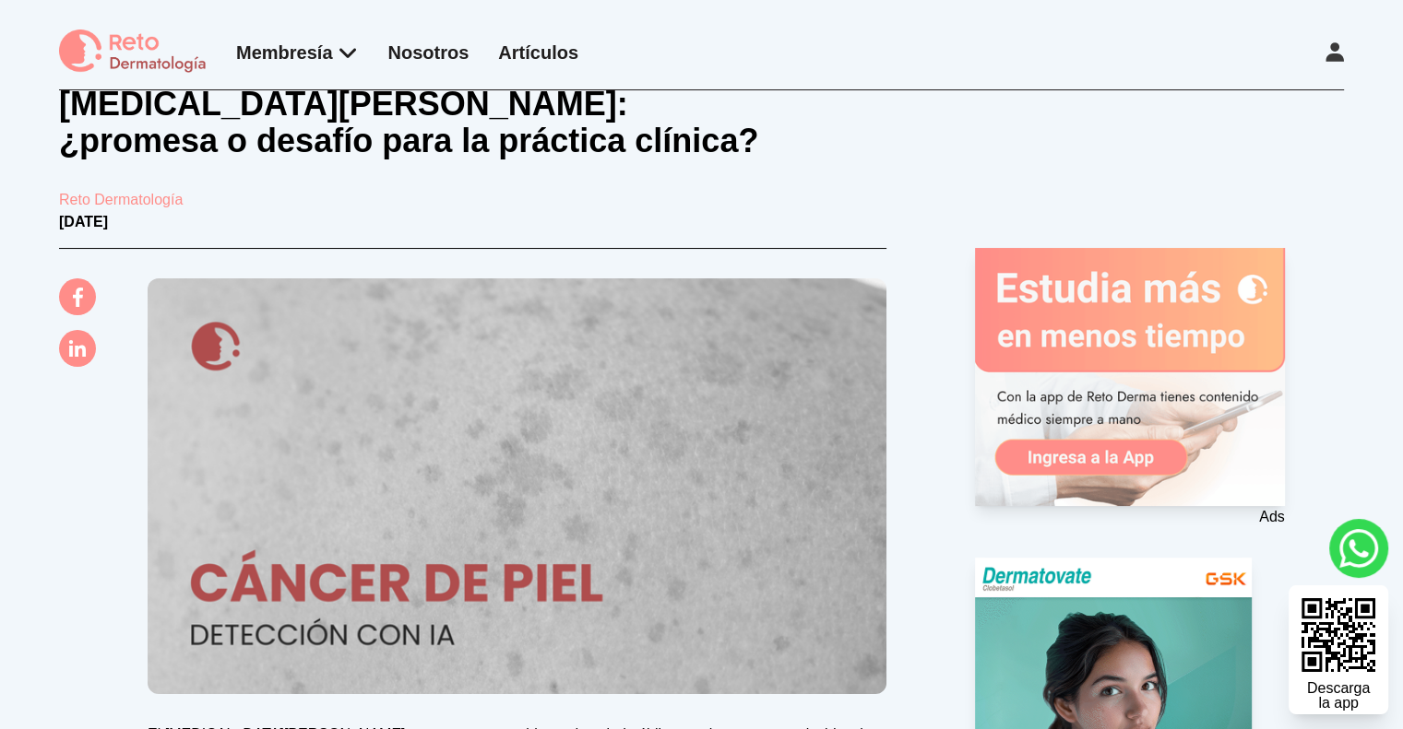
scroll to position [89, 0]
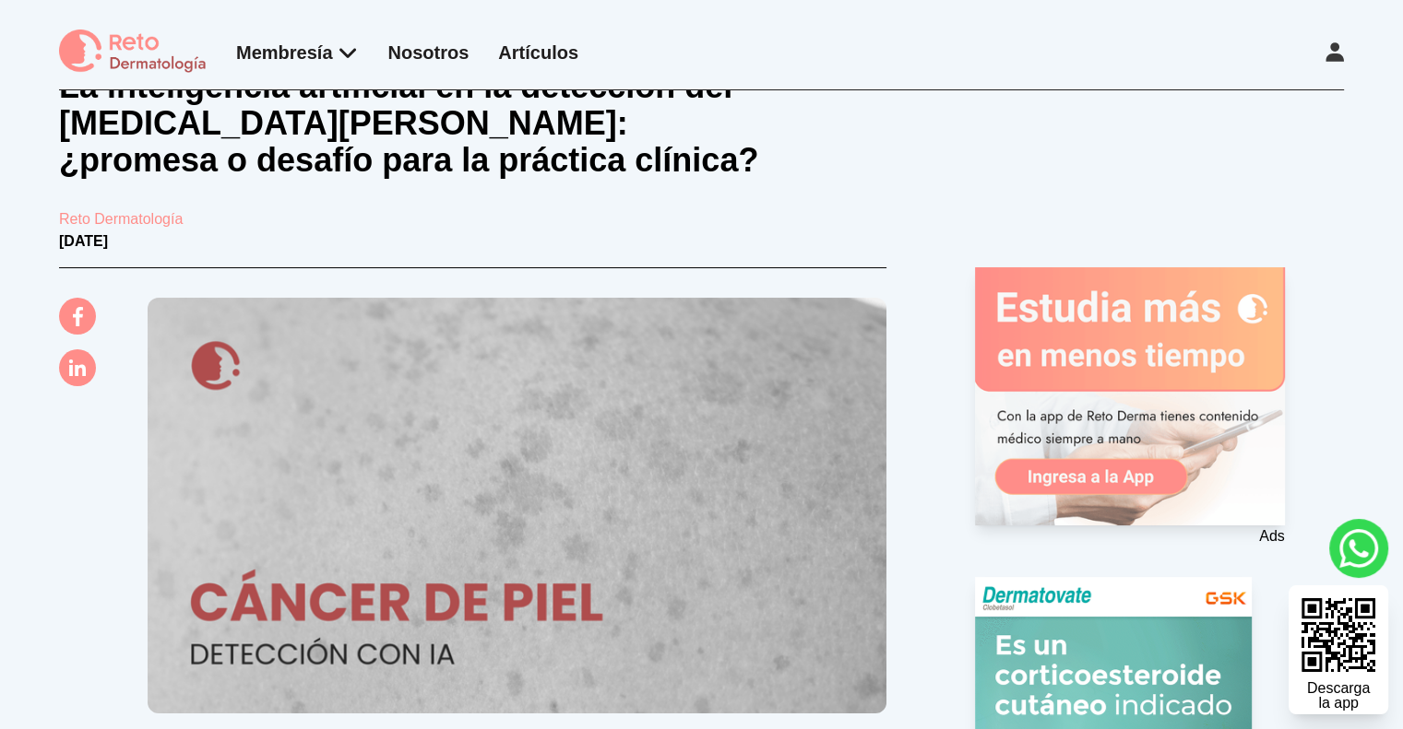
click at [1109, 457] on 1 at bounding box center [1130, 396] width 310 height 258
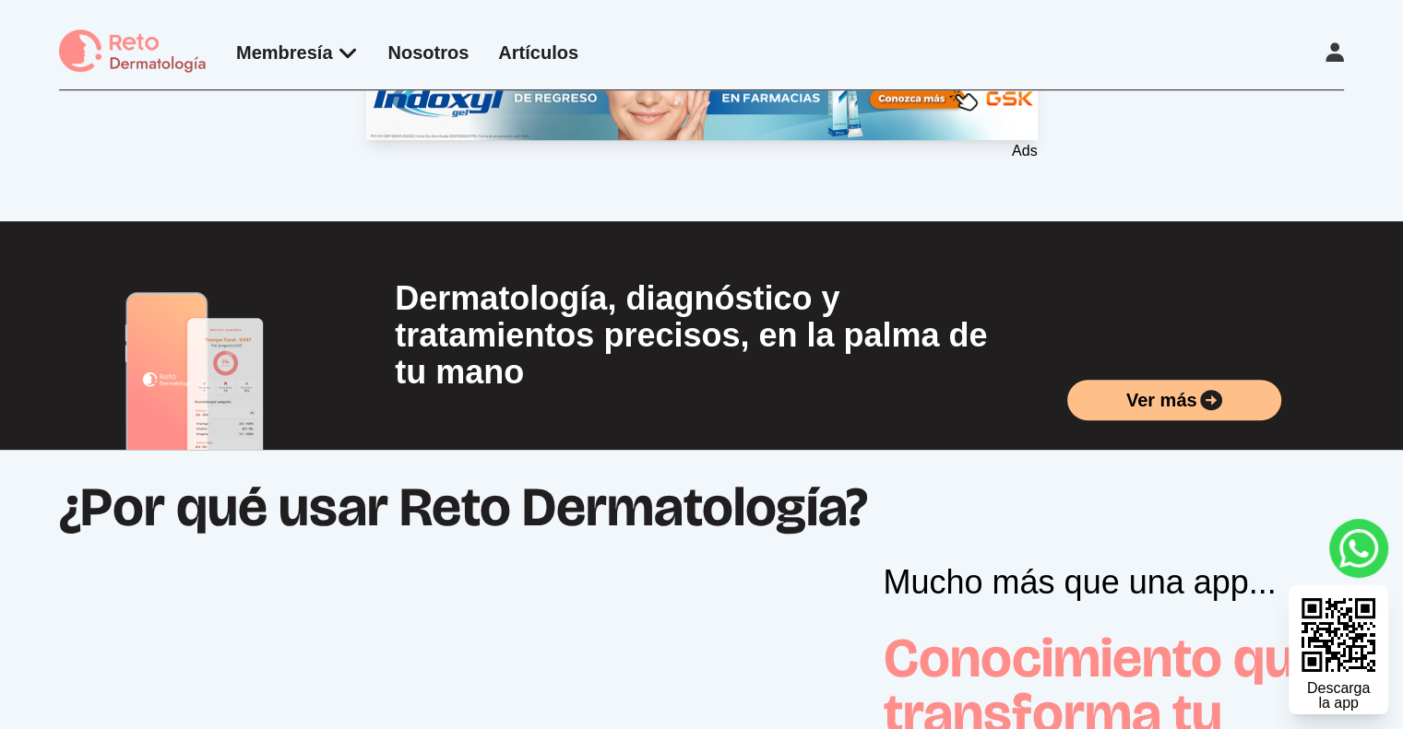
scroll to position [1047, 0]
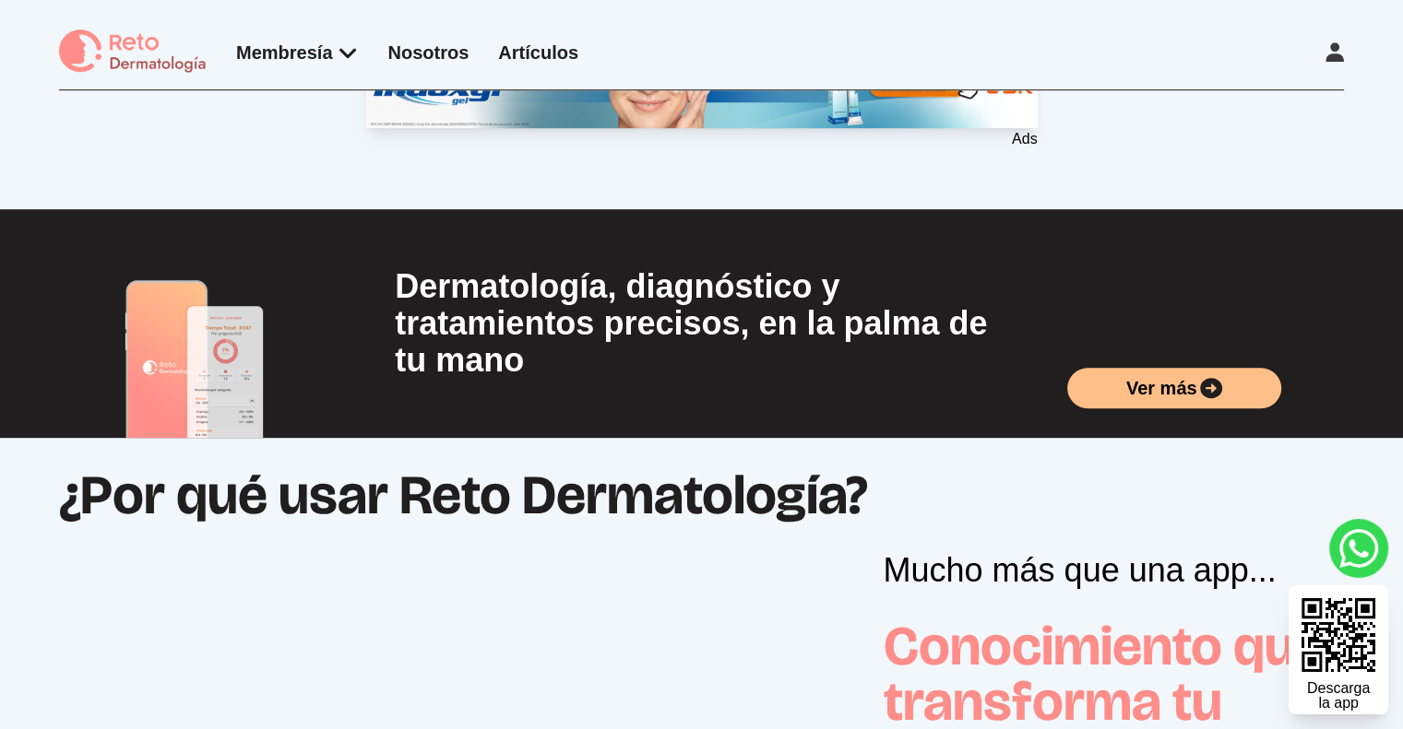
click at [1159, 389] on span "Ver más" at bounding box center [1161, 388] width 71 height 26
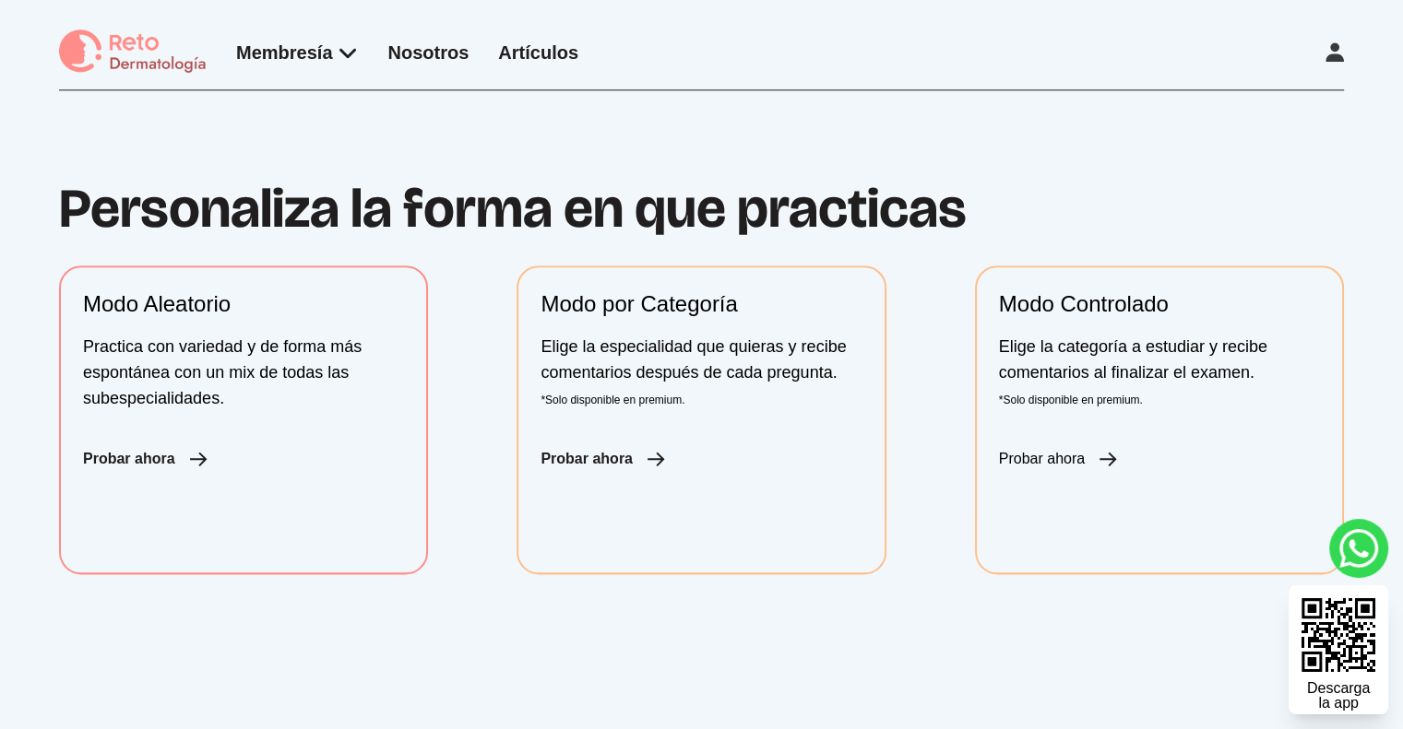
scroll to position [2068, 0]
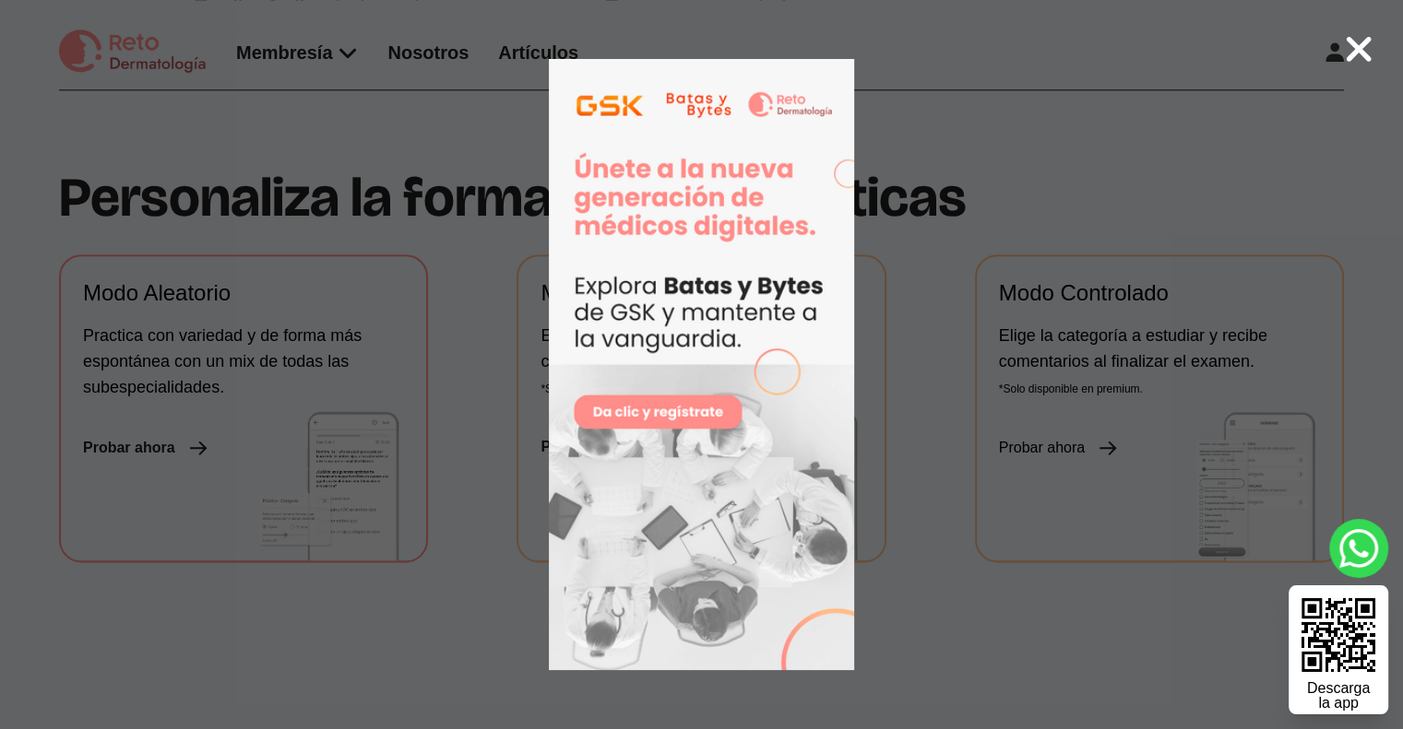
click at [1356, 54] on icon at bounding box center [1358, 49] width 25 height 25
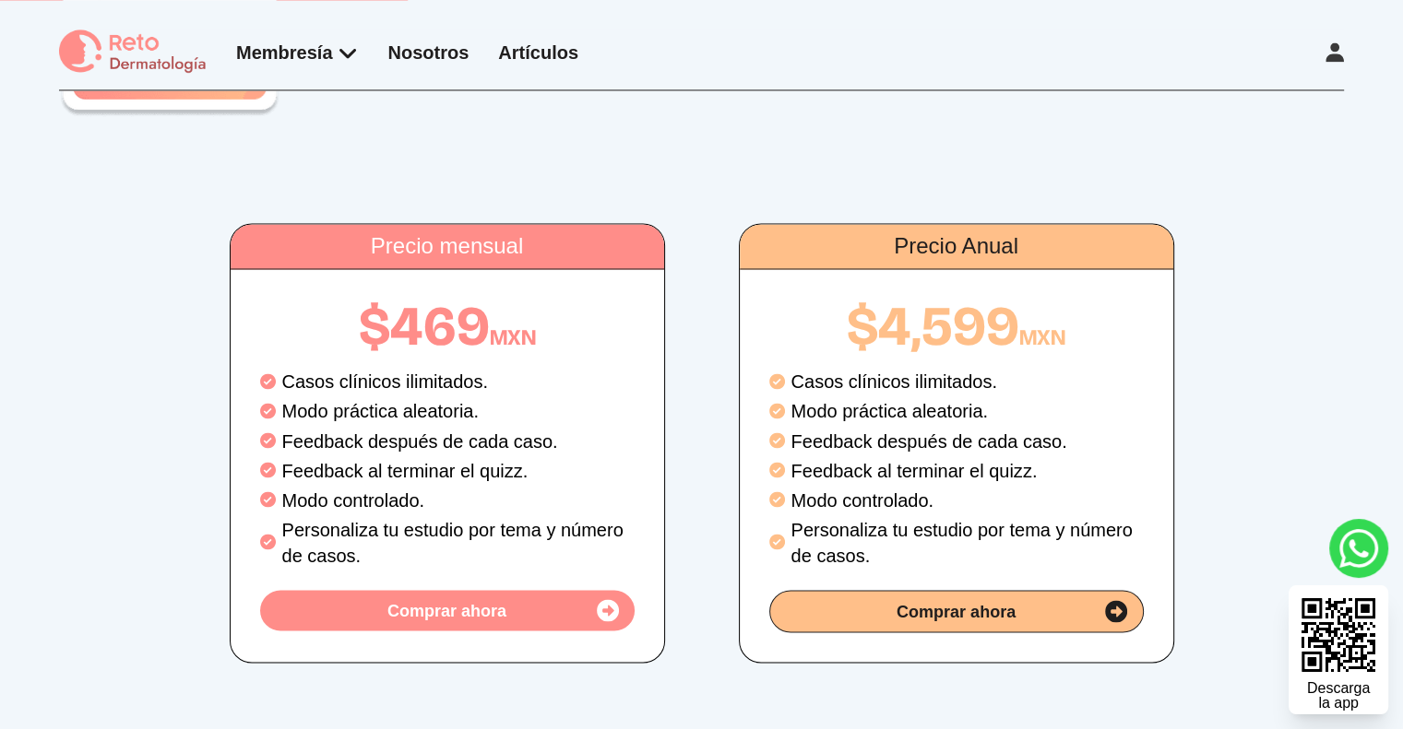
scroll to position [3064, 0]
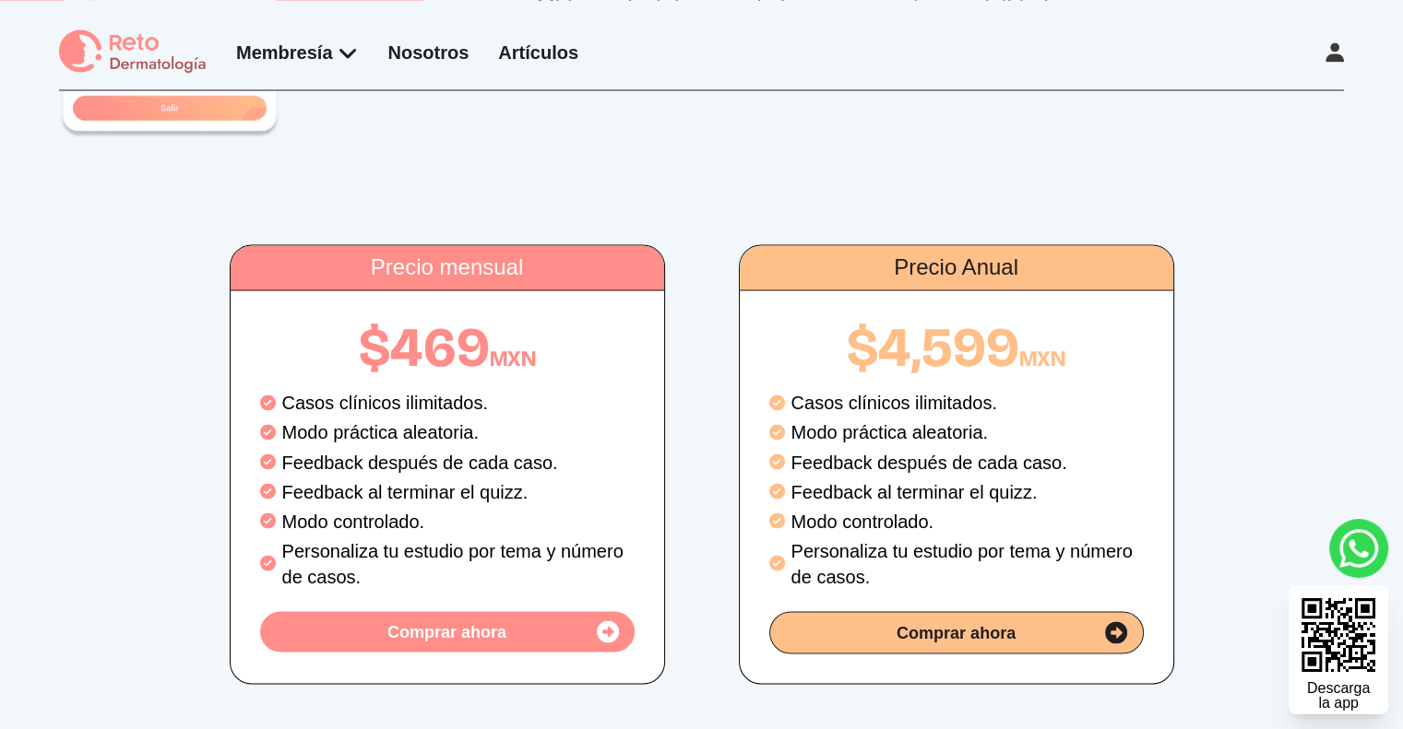
click at [598, 621] on icon at bounding box center [608, 632] width 22 height 22
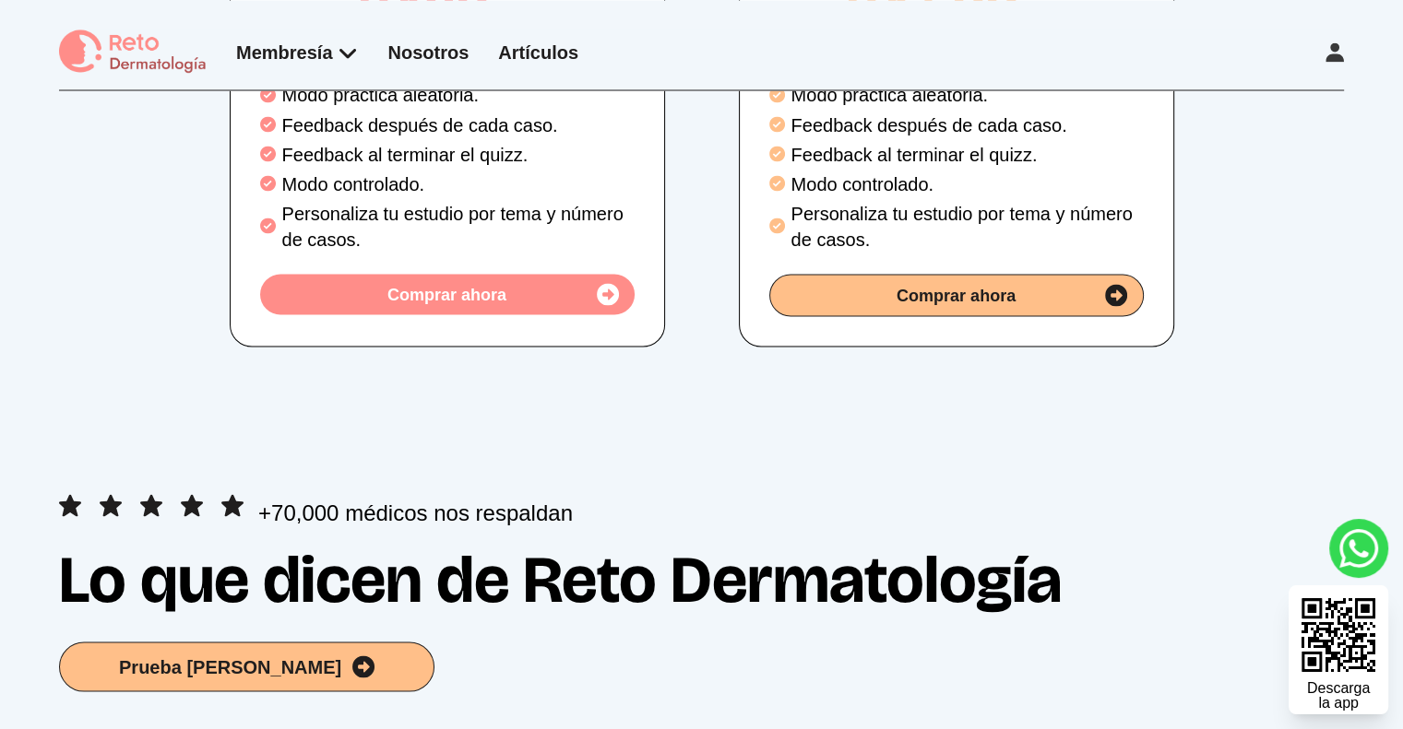
scroll to position [3342, 0]
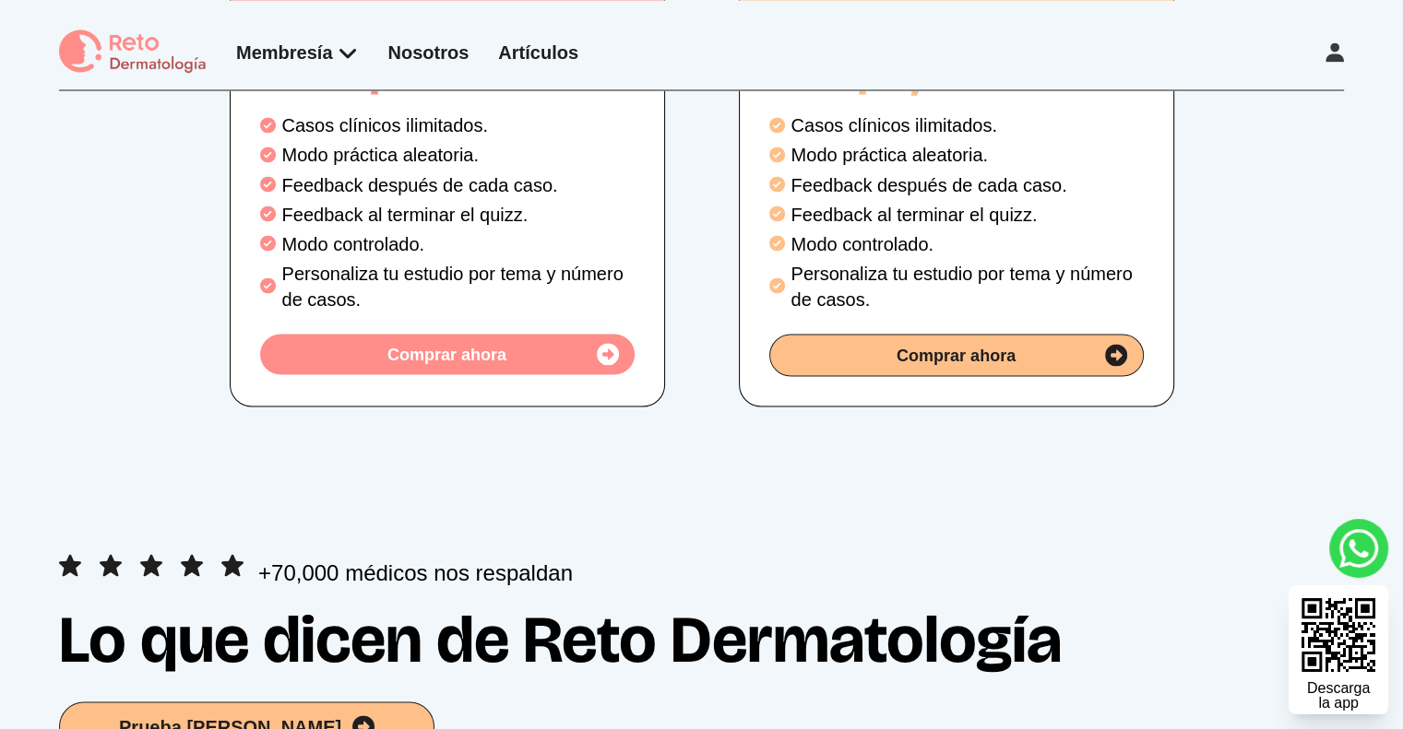
click at [264, 714] on span "Prueba [PERSON_NAME]" at bounding box center [230, 727] width 222 height 26
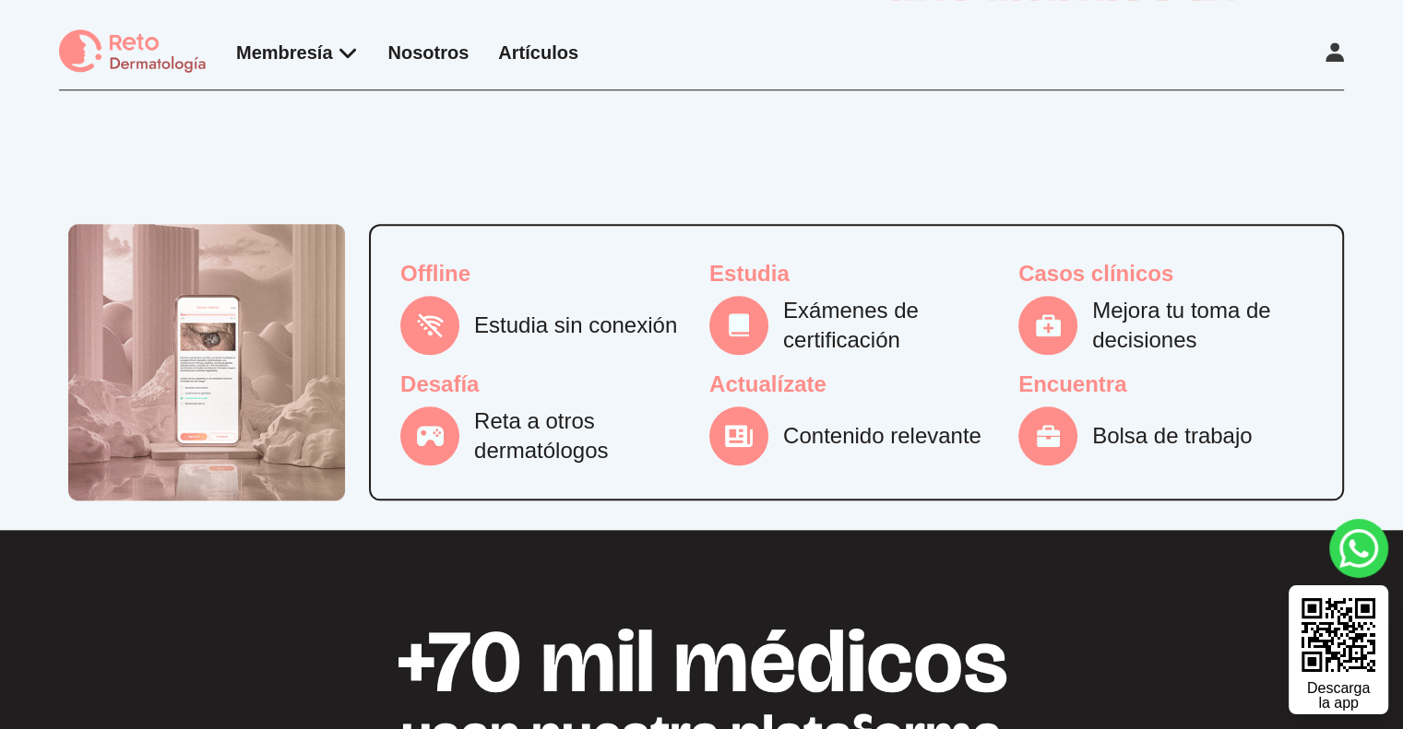
scroll to position [1859, 0]
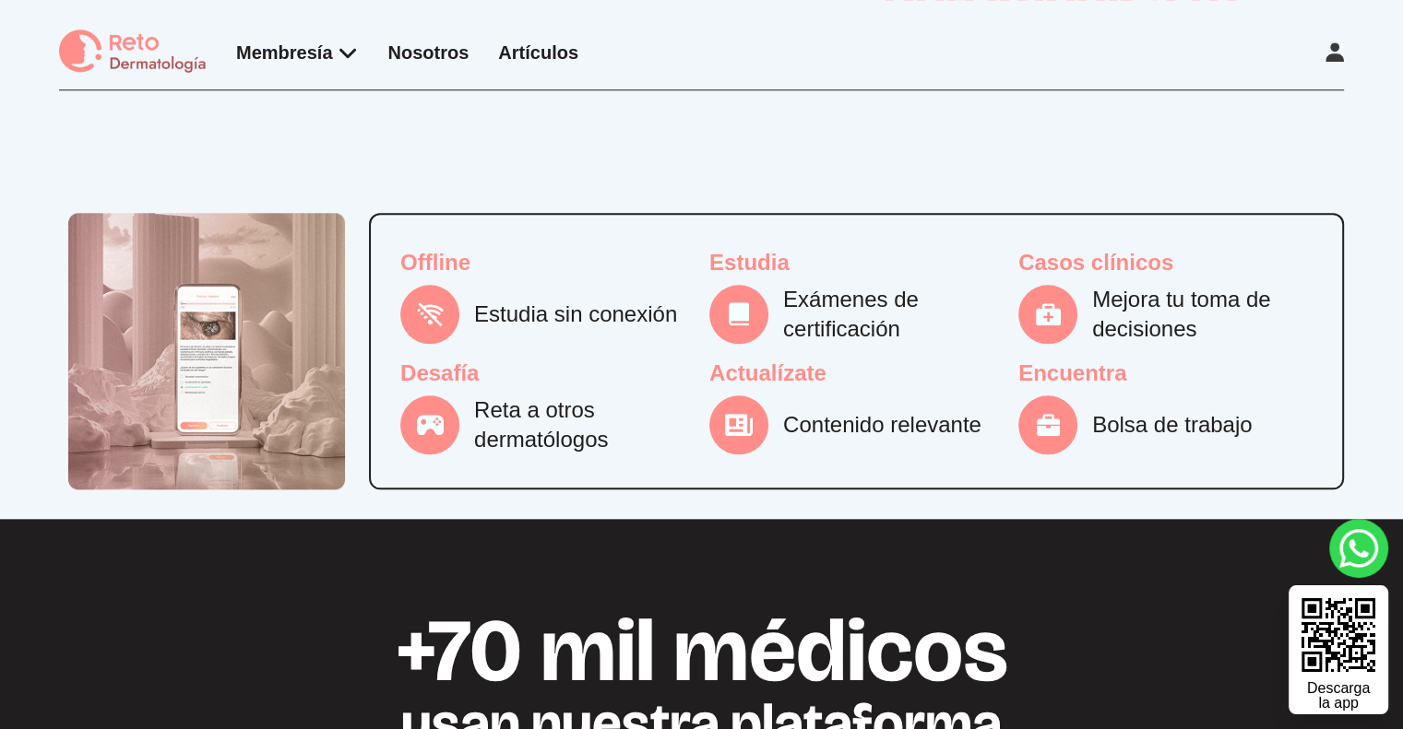
click at [474, 302] on p "Estudia sin conexión" at bounding box center [575, 315] width 203 height 30
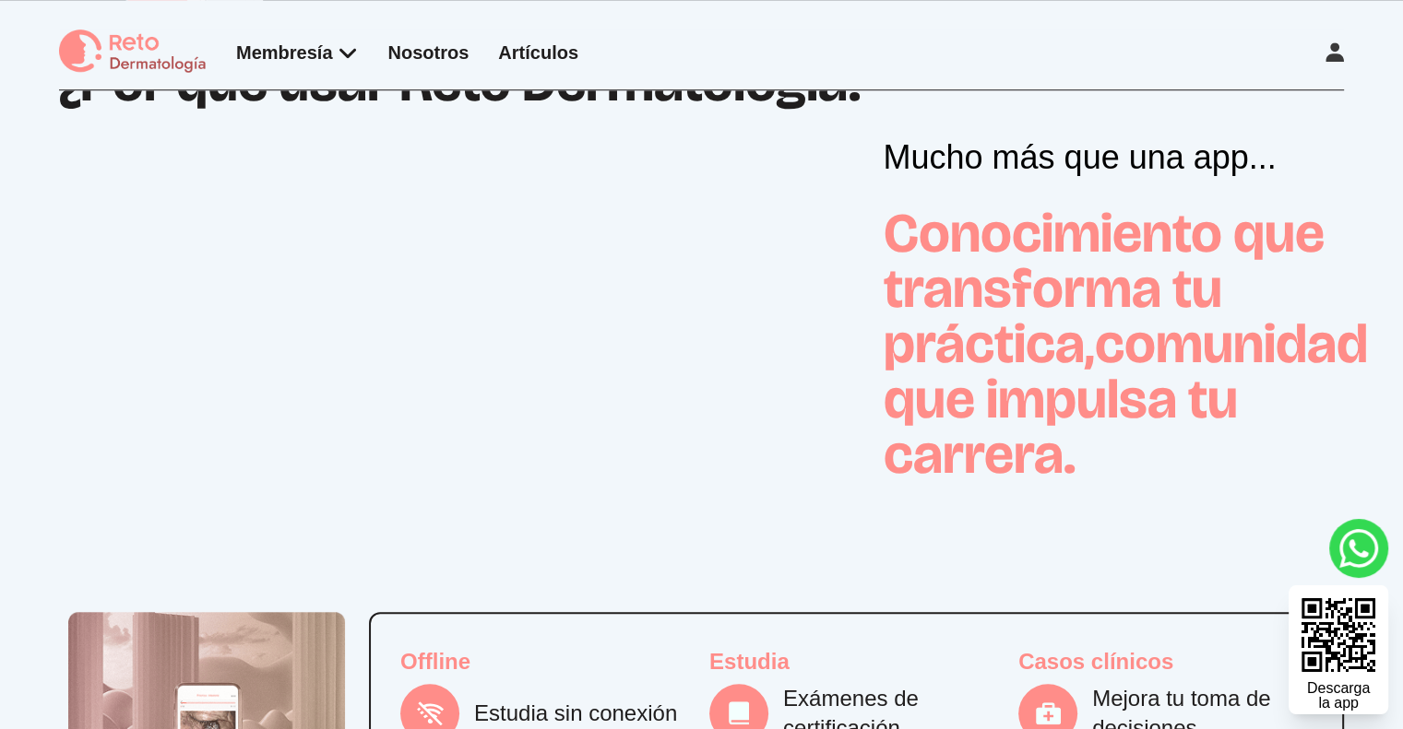
scroll to position [1221, 0]
